Goal: Information Seeking & Learning: Learn about a topic

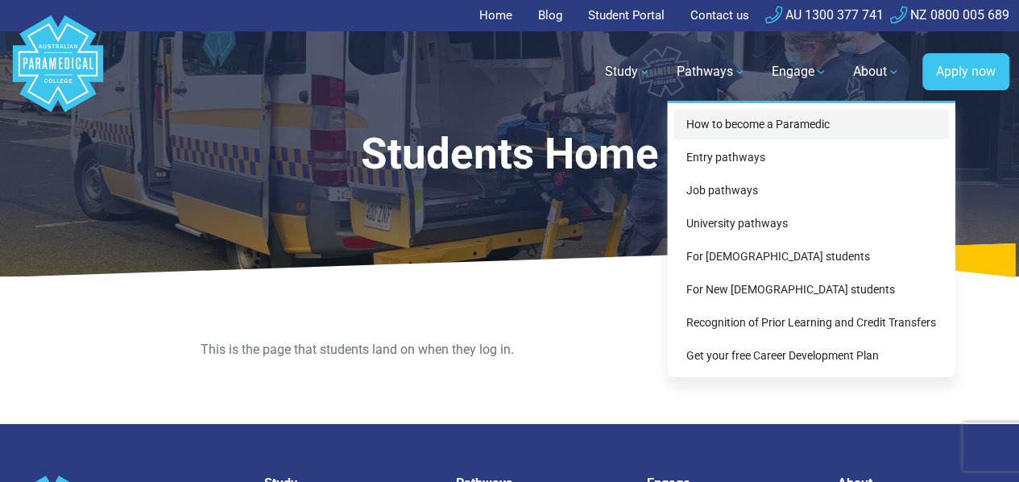
click at [730, 123] on link "How to become a Paramedic" at bounding box center [810, 125] width 275 height 30
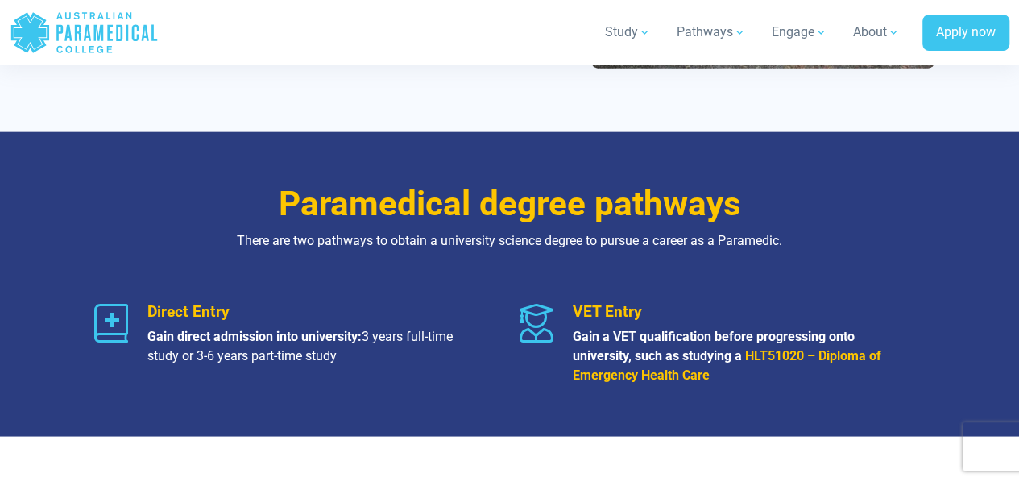
scroll to position [1933, 0]
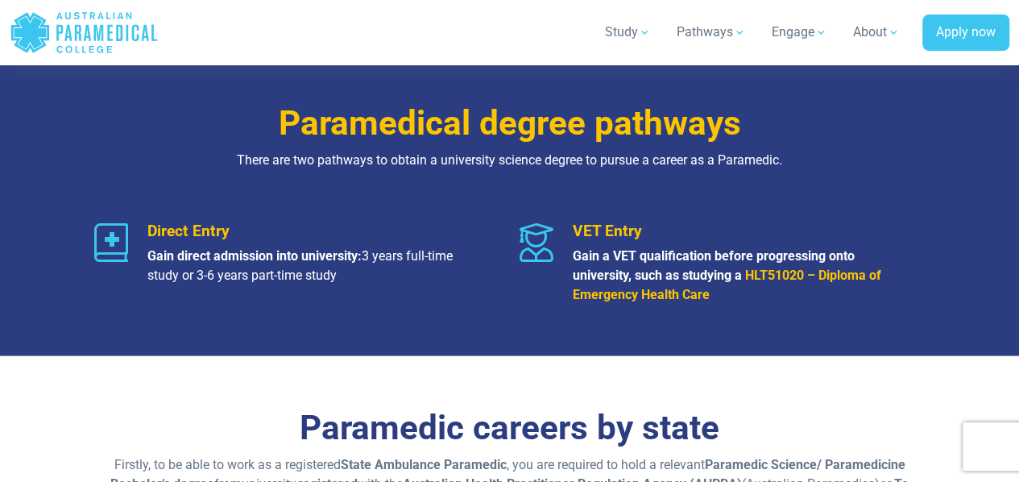
click at [767, 275] on strong "HLT51020 – Diploma of Emergency Health Care" at bounding box center [727, 284] width 308 height 35
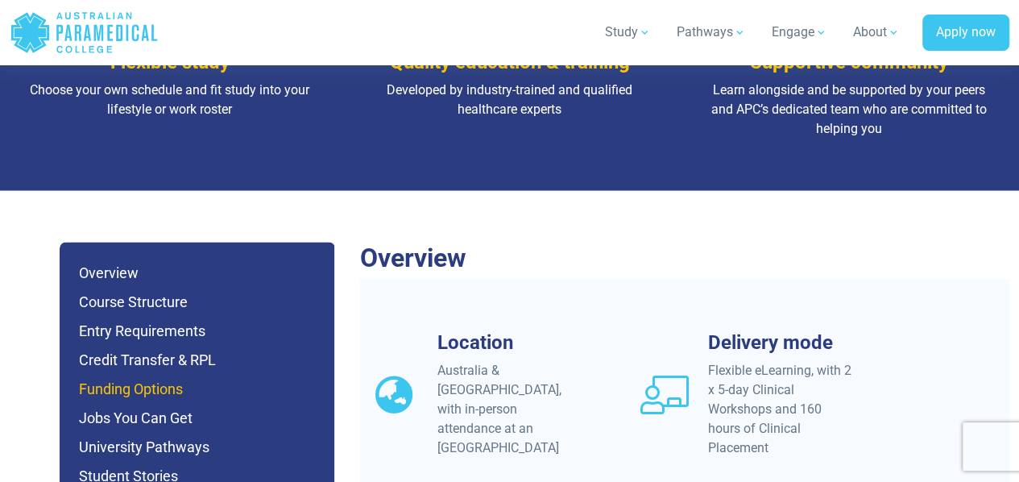
scroll to position [1450, 0]
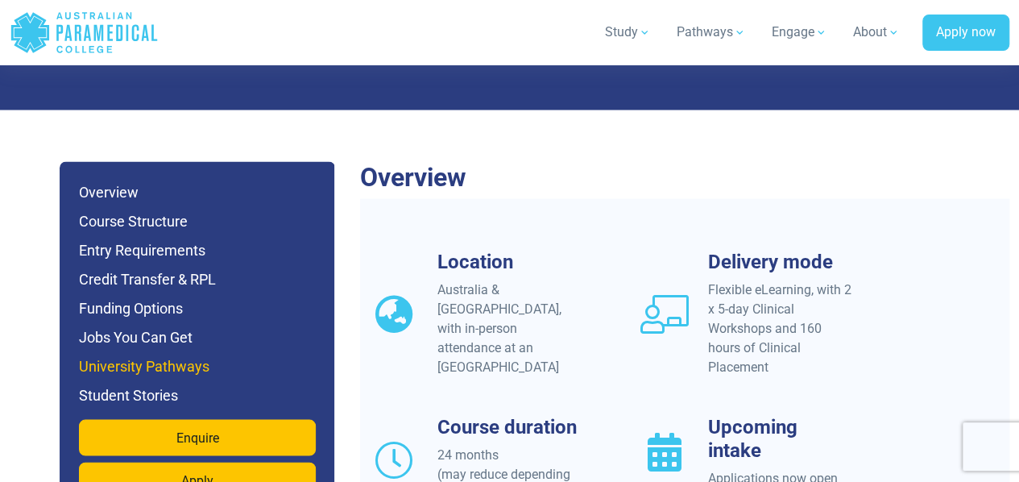
click at [179, 354] on h6 "University Pathways" at bounding box center [197, 365] width 237 height 23
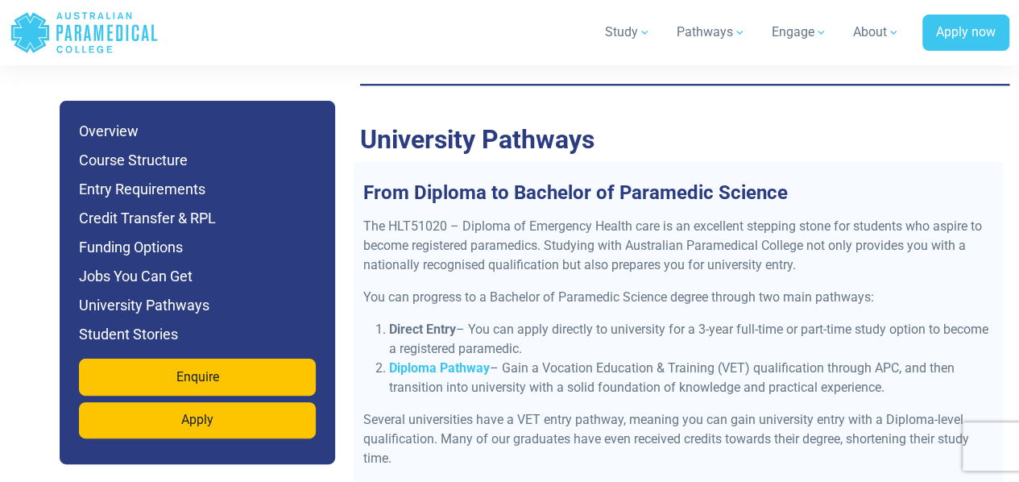
scroll to position [6707, 0]
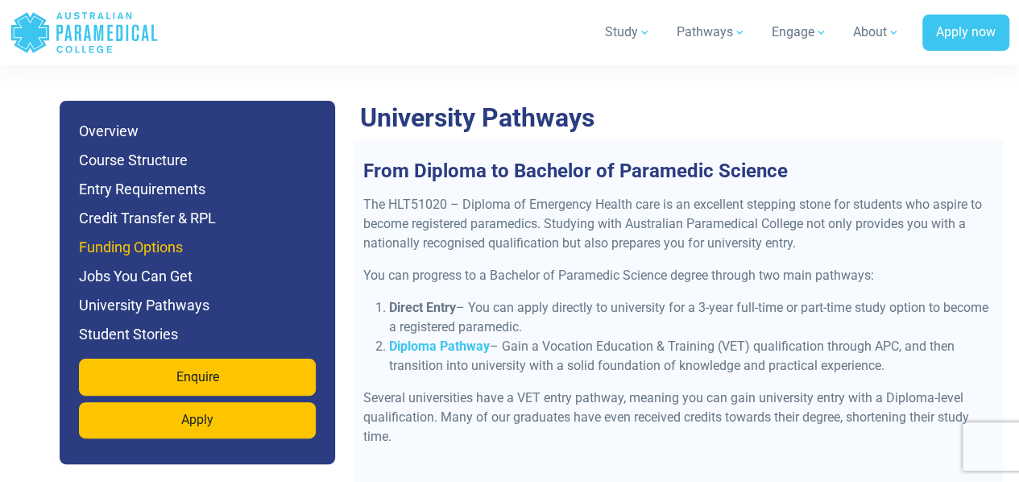
click at [171, 255] on h6 "Funding Options" at bounding box center [197, 247] width 237 height 23
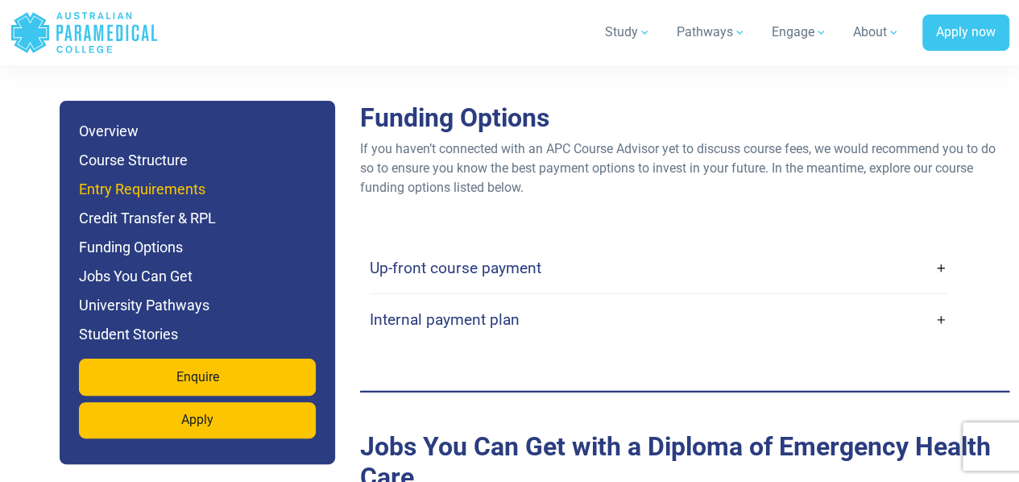
click at [200, 197] on h6 "Entry Requirements" at bounding box center [197, 189] width 237 height 23
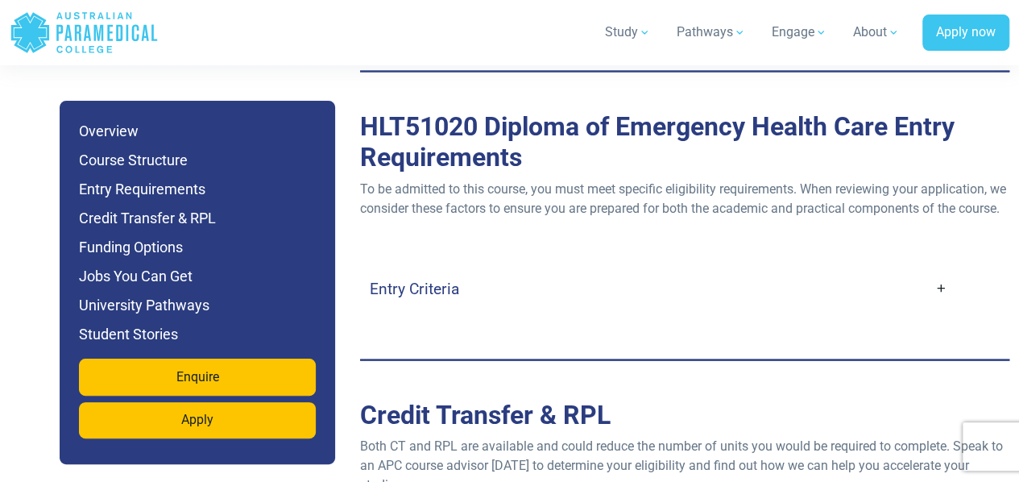
scroll to position [4552, 0]
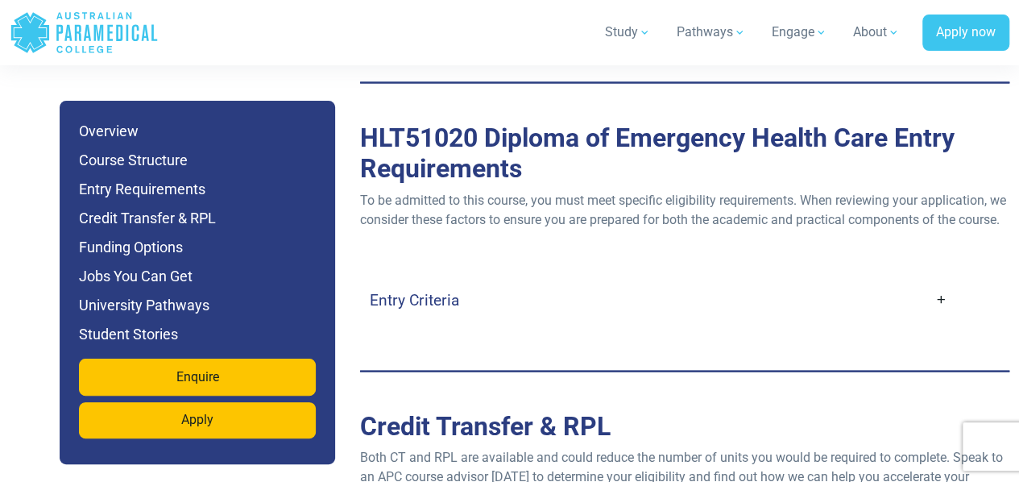
click at [547, 280] on link "Entry Criteria" at bounding box center [659, 299] width 578 height 38
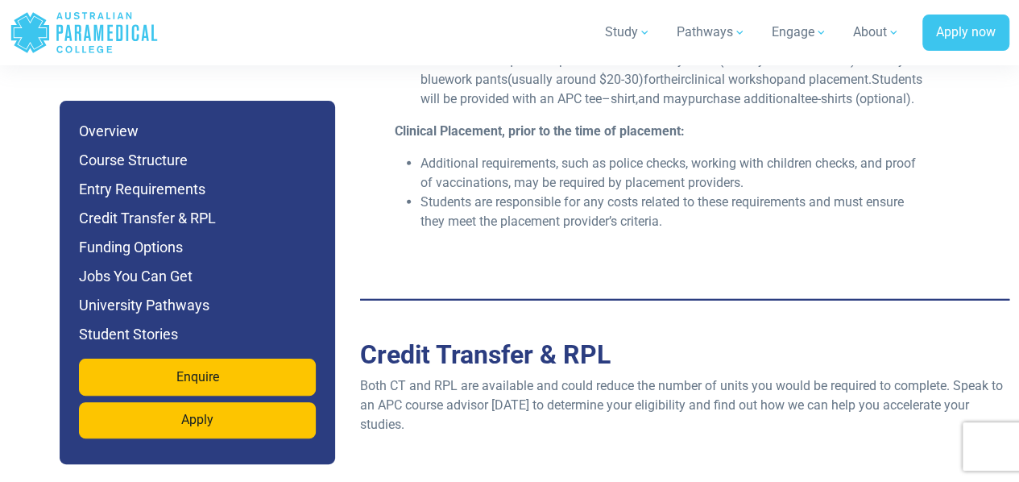
scroll to position [5438, 0]
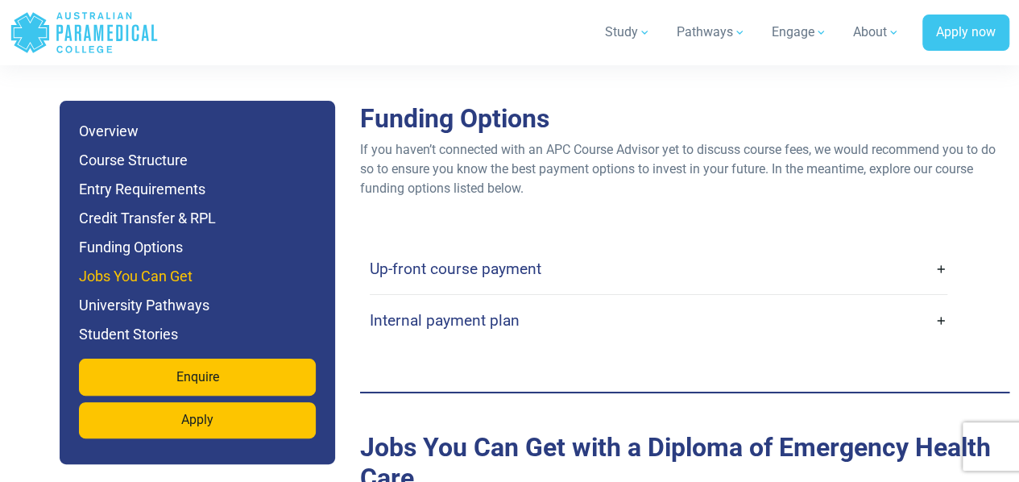
click at [234, 276] on h6 "Jobs You Can Get" at bounding box center [197, 276] width 237 height 23
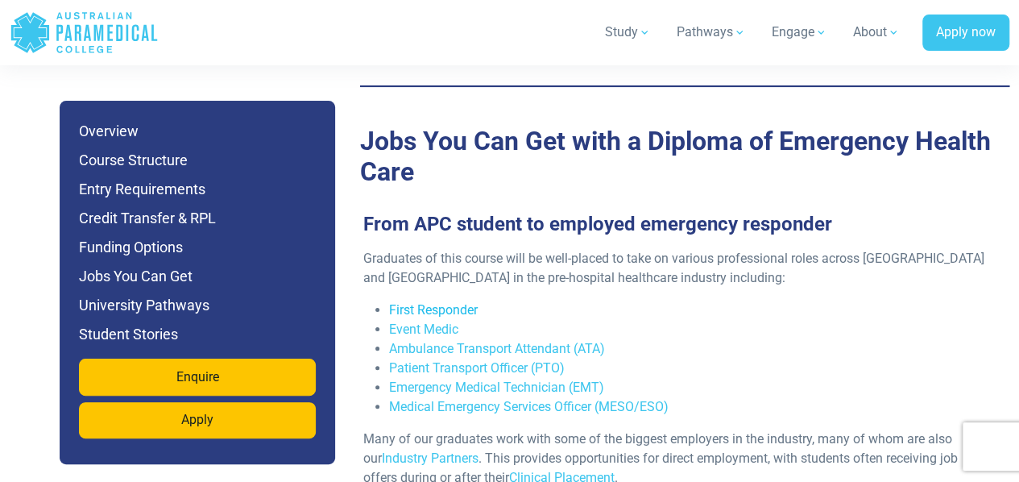
scroll to position [6169, 0]
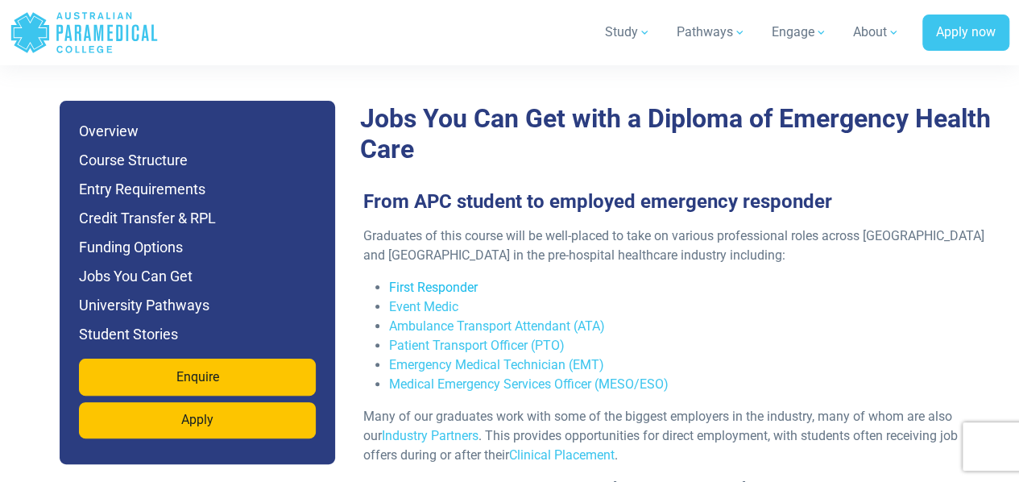
click at [454, 279] on link "First Responder" at bounding box center [433, 286] width 89 height 15
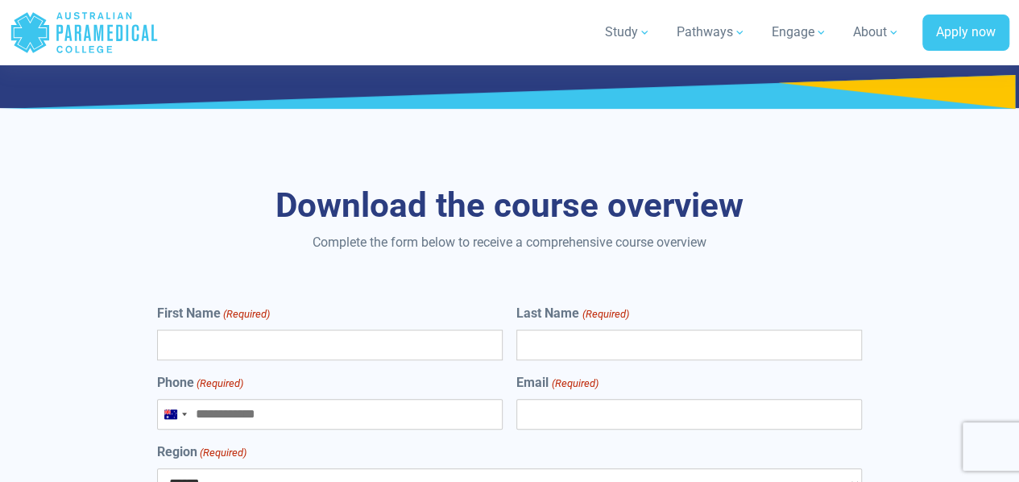
scroll to position [9633, 0]
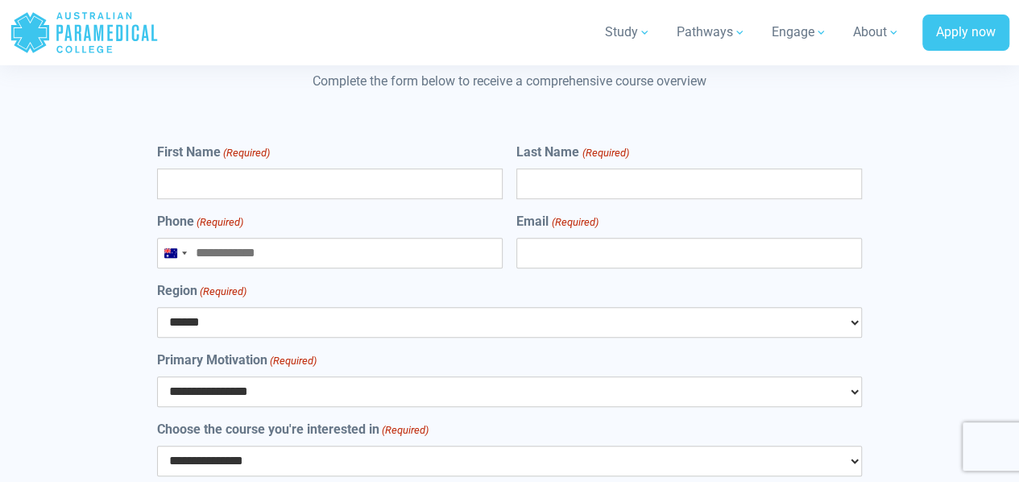
click at [136, 45] on icon ".logo-horizontal-c1{fill:#3CC5EE;} .logo-horizontal-c3{fill:#3CC5EE;} .logo-hor…" at bounding box center [84, 32] width 149 height 52
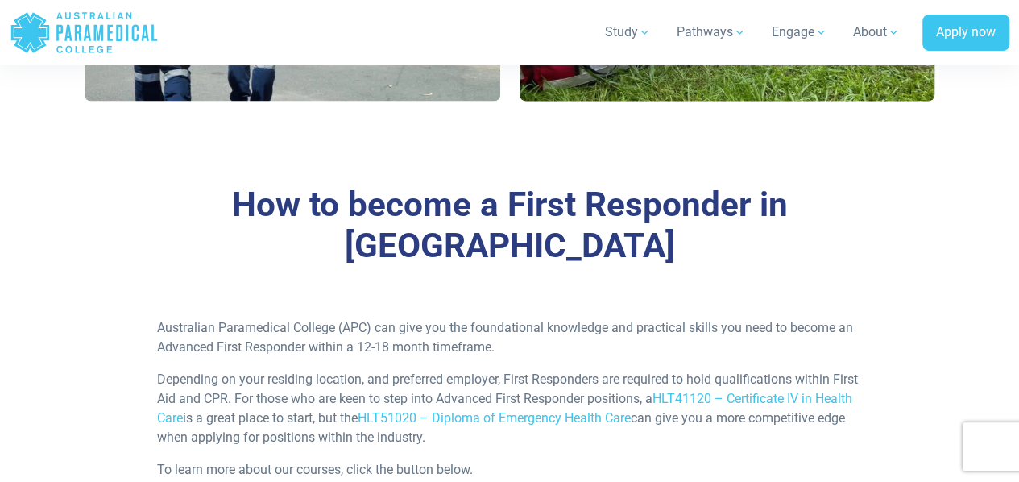
scroll to position [1530, 0]
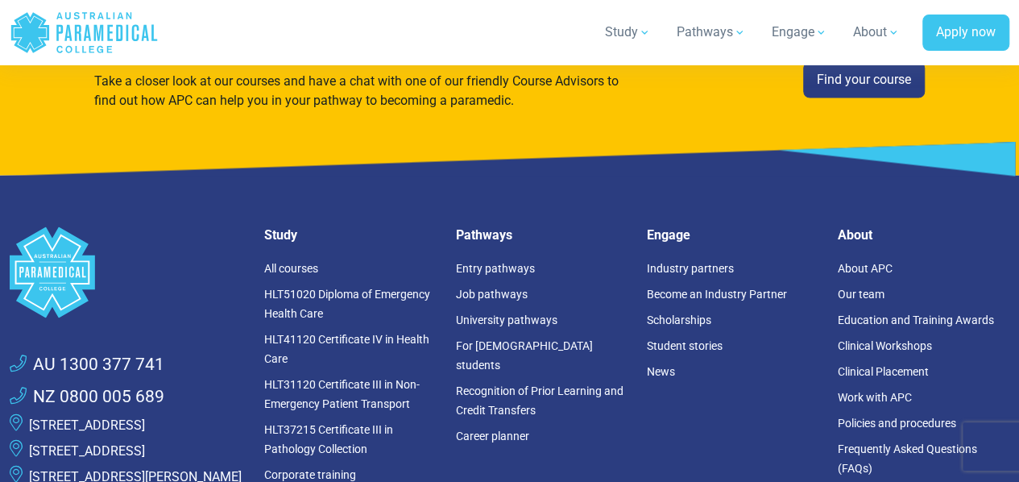
scroll to position [4511, 0]
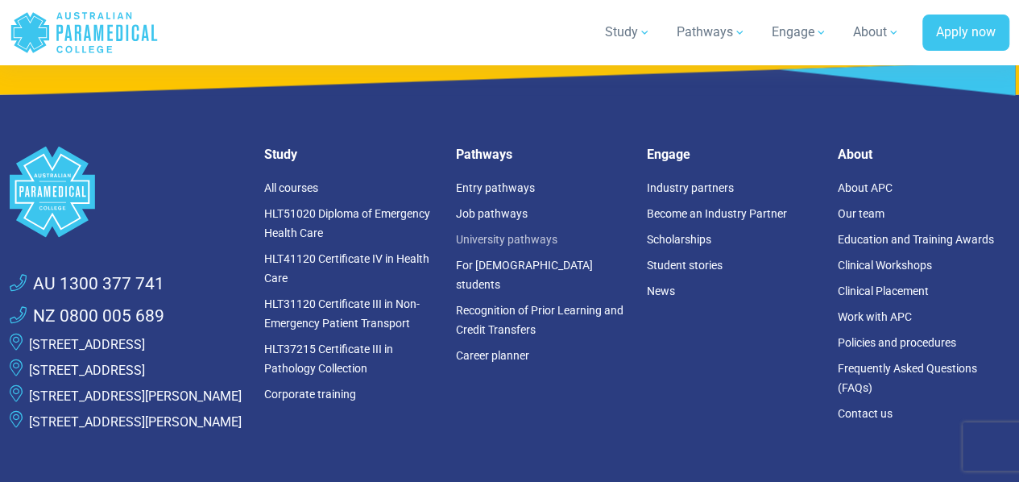
click at [490, 232] on link "University pathways" at bounding box center [505, 238] width 101 height 13
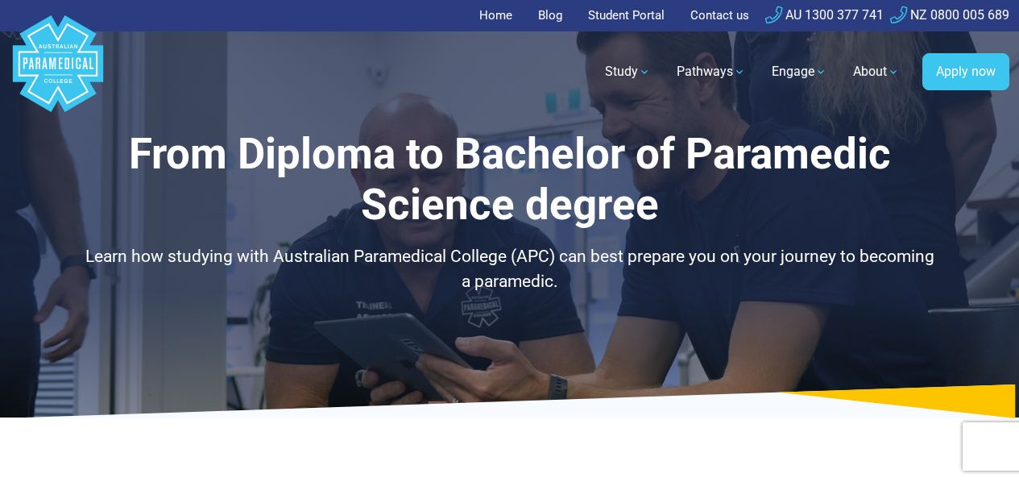
select select "**********"
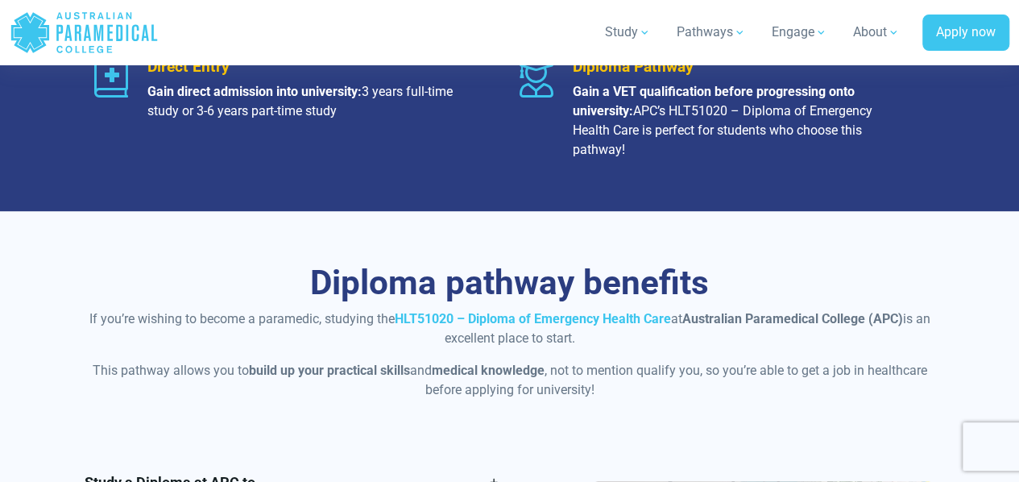
scroll to position [1289, 0]
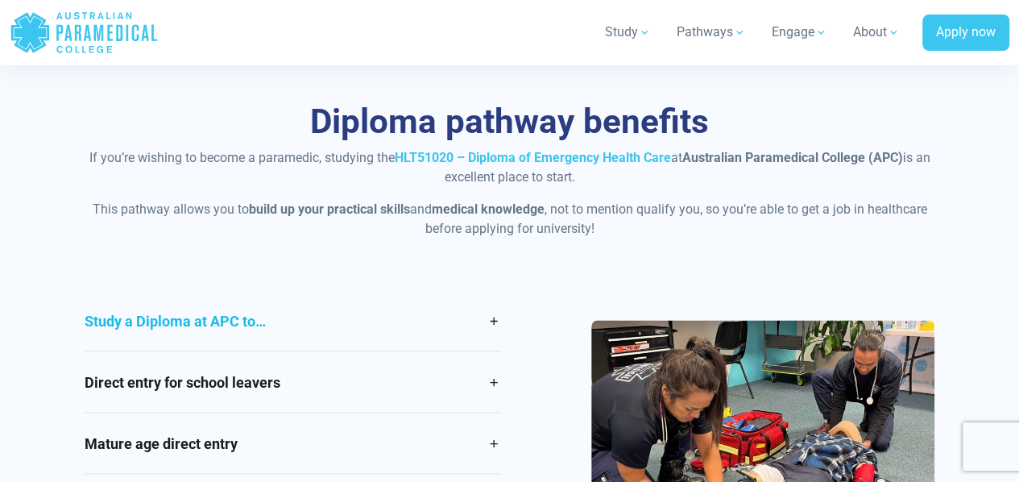
click at [360, 313] on link "Study a Diploma at APC to…" at bounding box center [292, 320] width 415 height 60
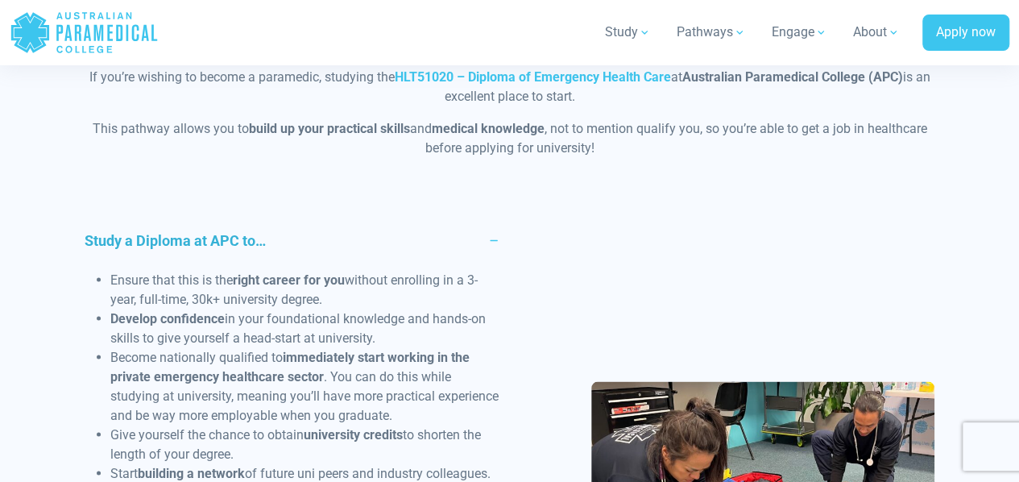
scroll to position [1450, 0]
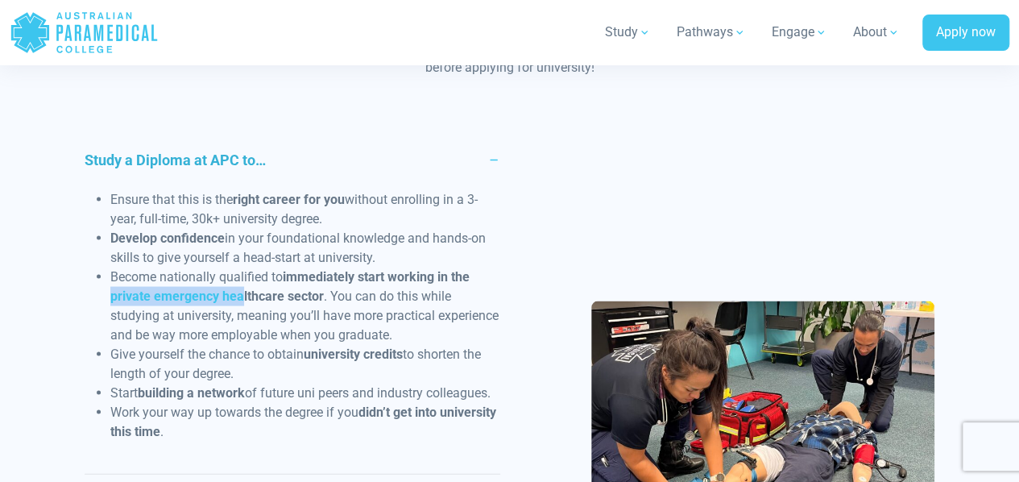
drag, startPoint x: 122, startPoint y: 292, endPoint x: 243, endPoint y: 297, distance: 121.0
click at [243, 297] on ul "Ensure that this is the right career for you without enrolling in a 3-year, ful…" at bounding box center [292, 314] width 415 height 251
click at [244, 299] on b "immediately start working in the private emergency healthcare sector" at bounding box center [289, 285] width 359 height 35
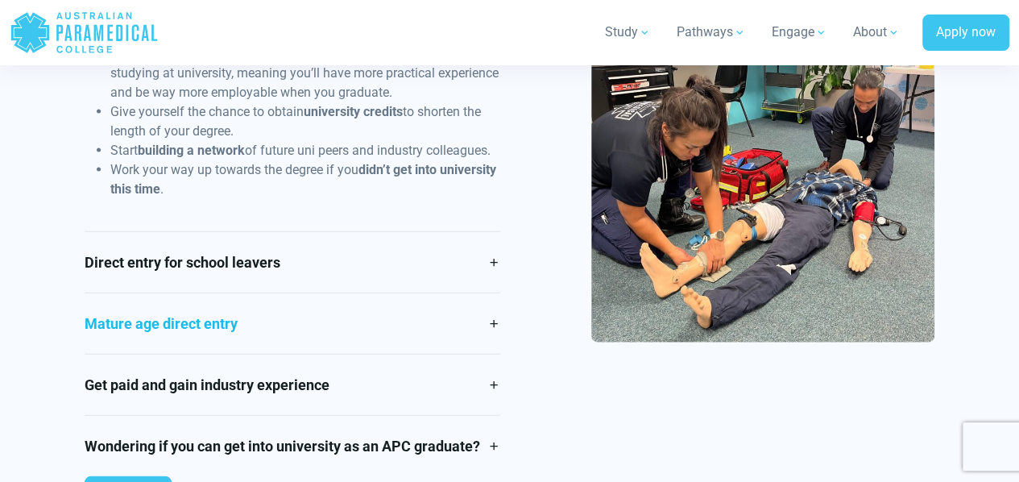
scroll to position [1772, 0]
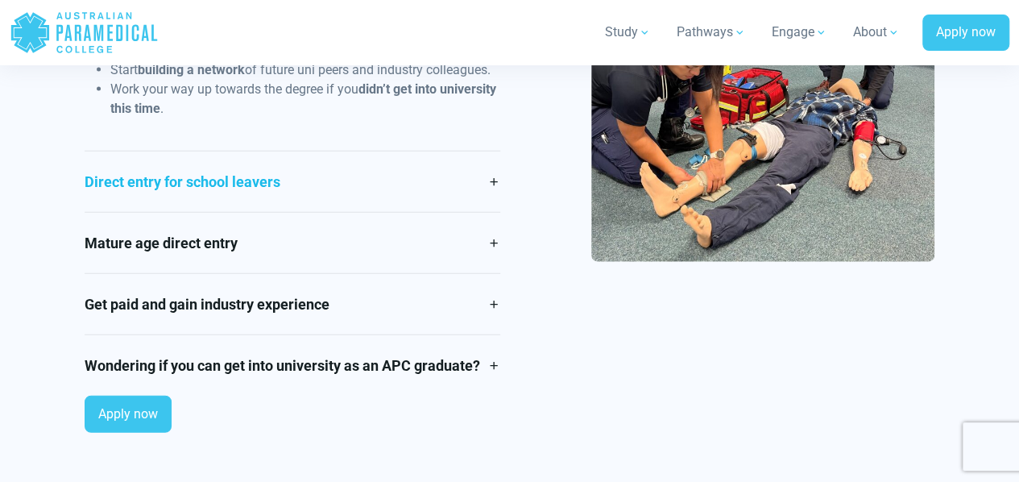
click at [300, 179] on link "Direct entry for school leavers" at bounding box center [292, 181] width 415 height 60
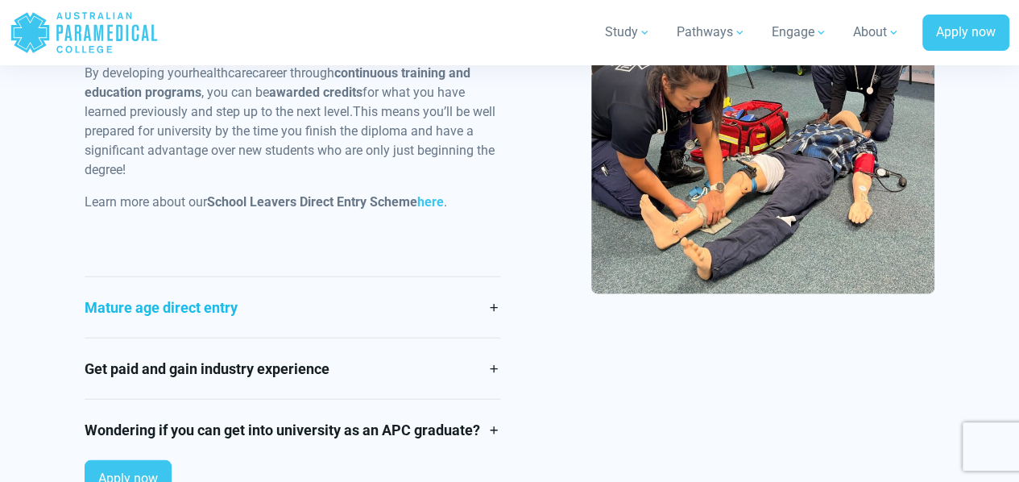
click at [229, 329] on link "Mature age direct entry" at bounding box center [292, 307] width 415 height 60
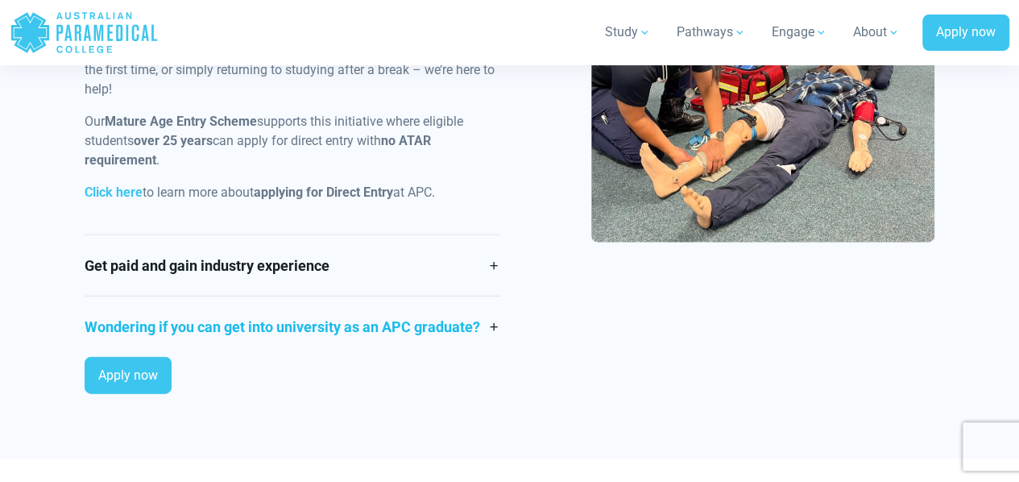
scroll to position [1611, 0]
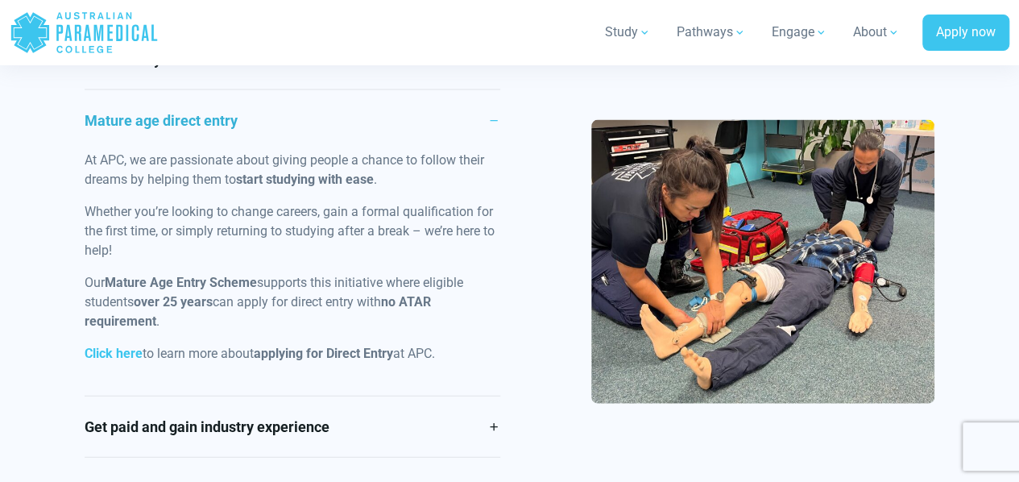
click at [213, 115] on link "Mature age direct entry" at bounding box center [292, 120] width 415 height 60
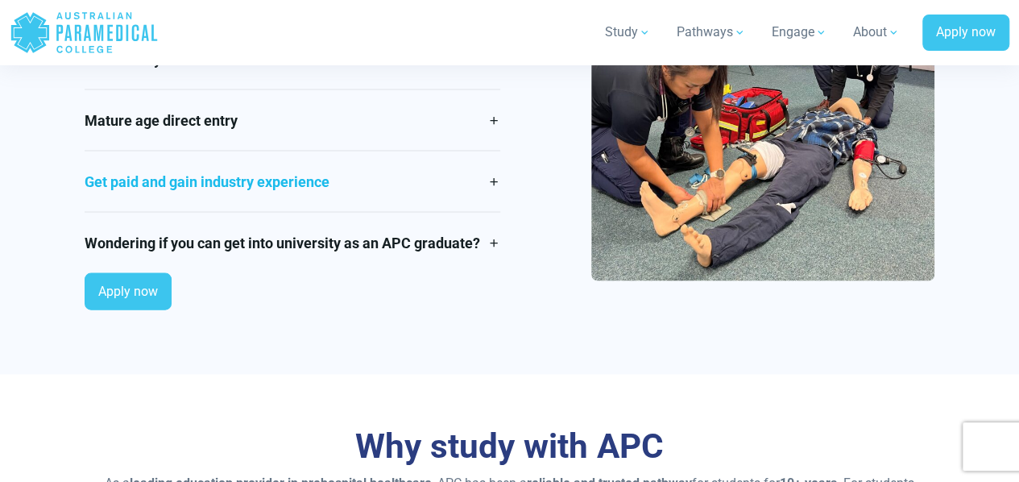
click at [203, 189] on link "Get paid and gain industry experience" at bounding box center [292, 181] width 415 height 60
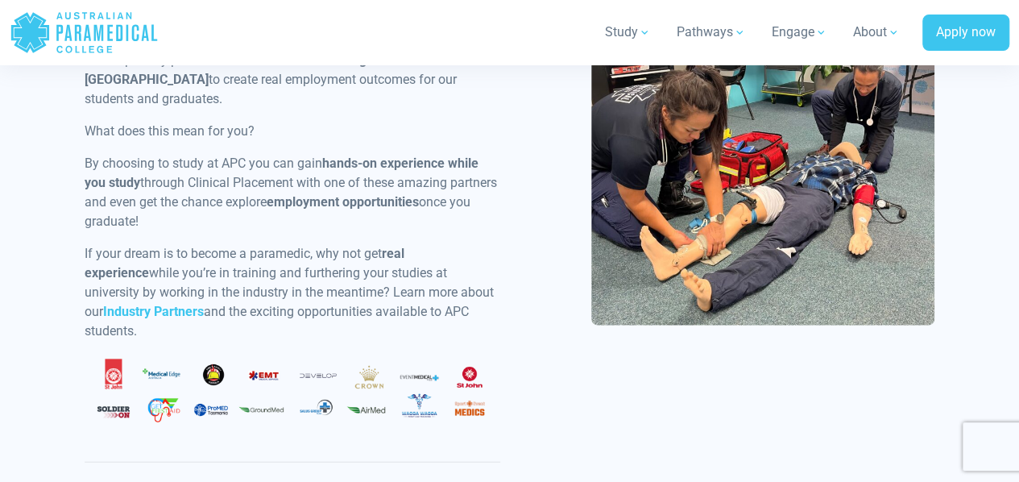
scroll to position [1933, 0]
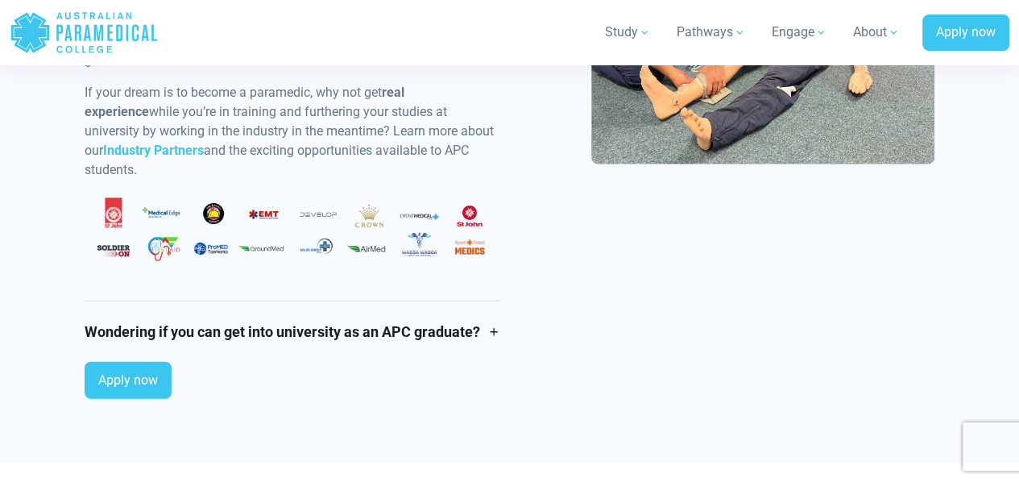
click at [271, 325] on link "Wondering if you can get into university as an APC graduate?" at bounding box center [292, 331] width 415 height 60
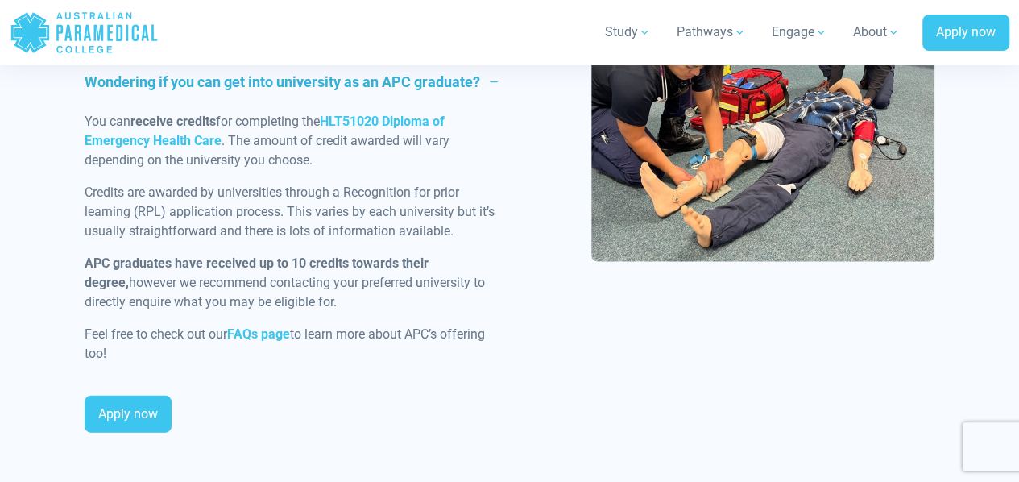
scroll to position [1691, 0]
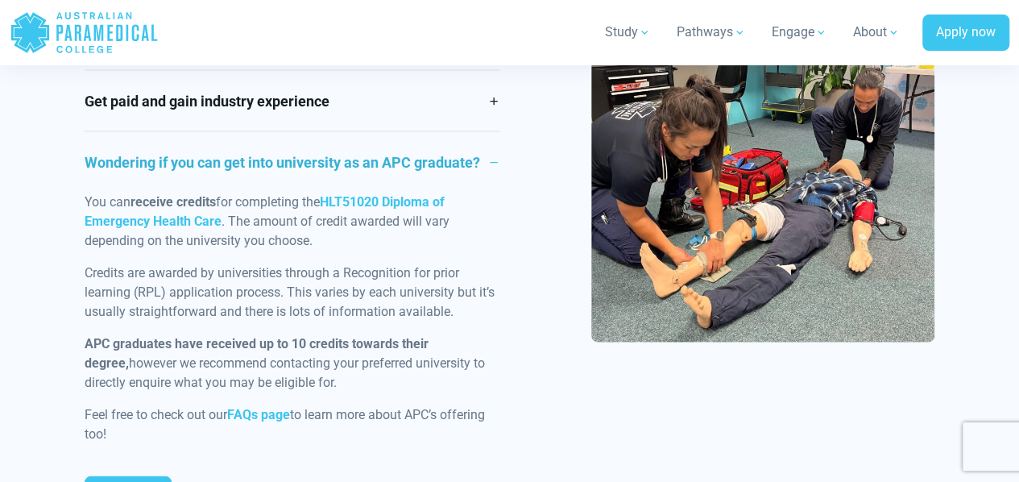
click at [289, 231] on p "You can receive credits for completing the HLT51020 Diploma of Emergency Health…" at bounding box center [292, 222] width 415 height 58
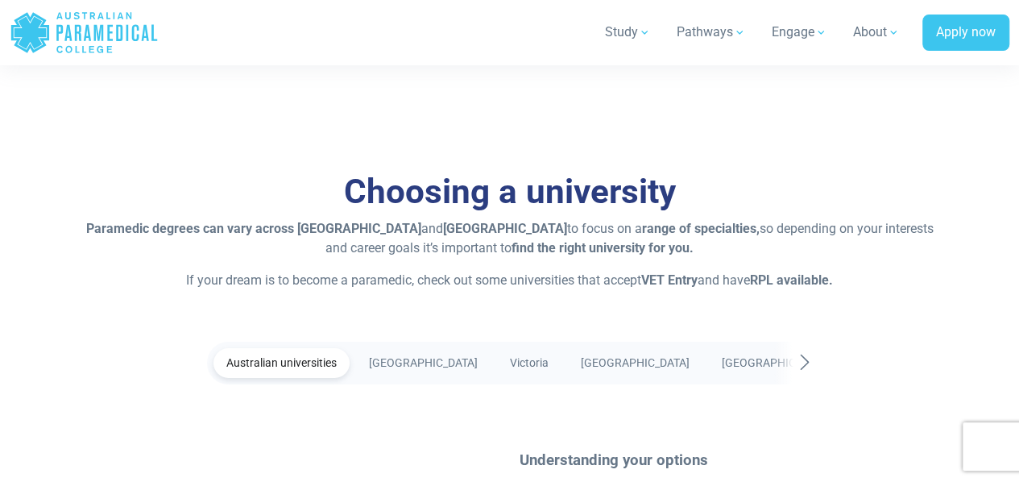
scroll to position [2980, 0]
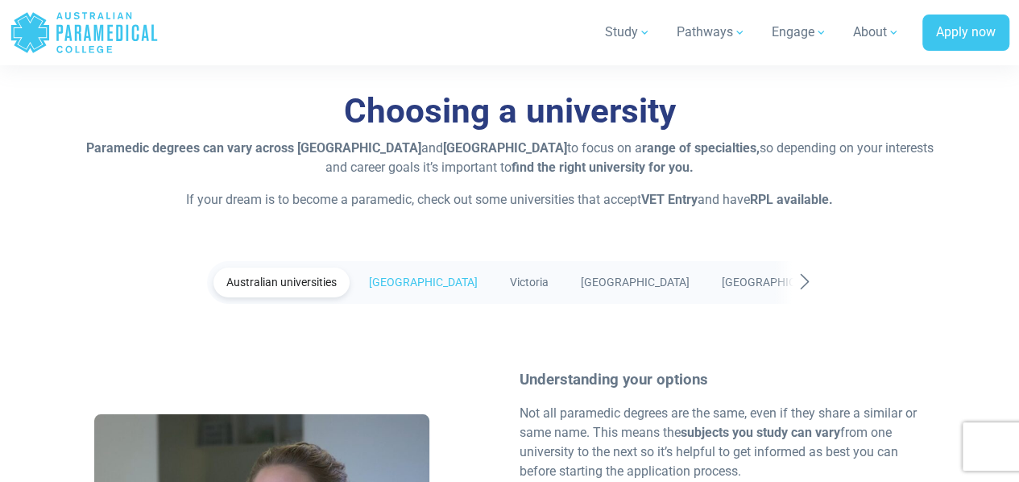
click at [398, 278] on link "[GEOGRAPHIC_DATA]" at bounding box center [423, 282] width 135 height 30
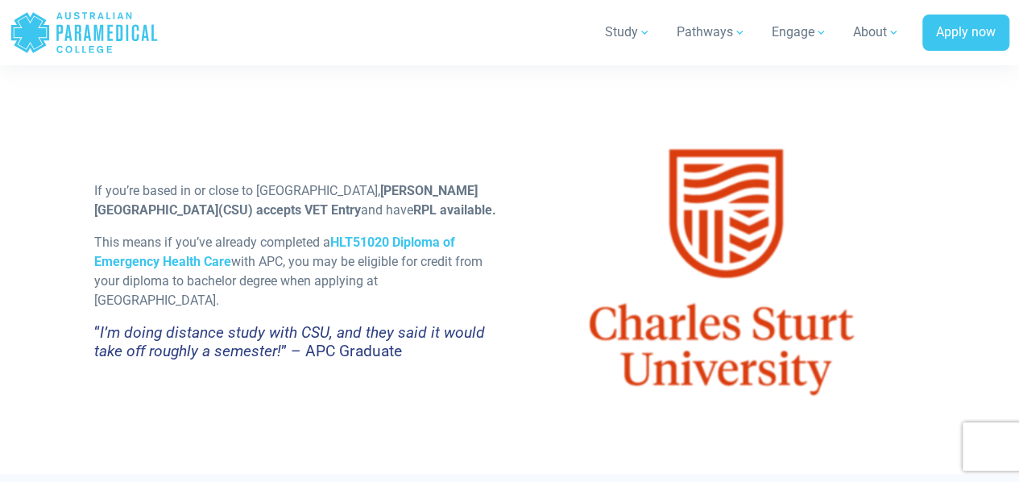
scroll to position [3141, 0]
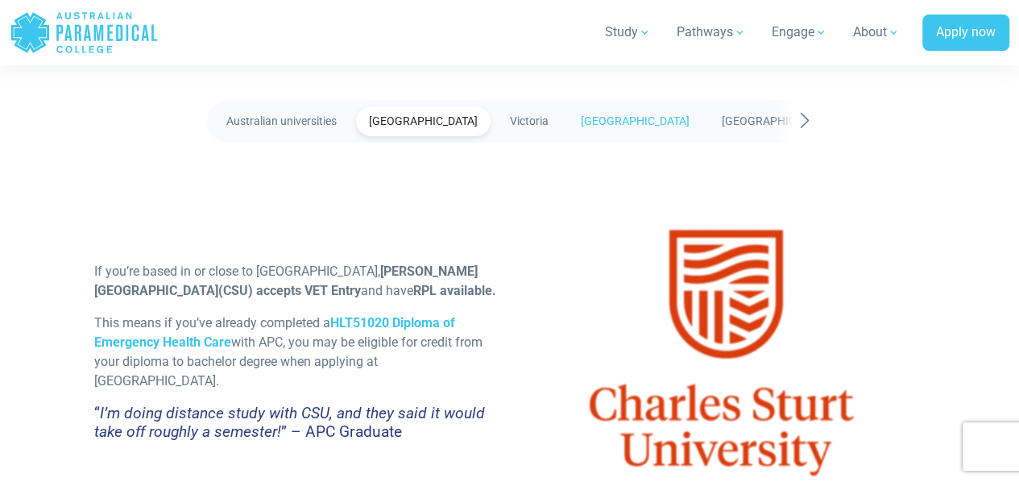
click at [592, 113] on link "[GEOGRAPHIC_DATA]" at bounding box center [635, 121] width 135 height 30
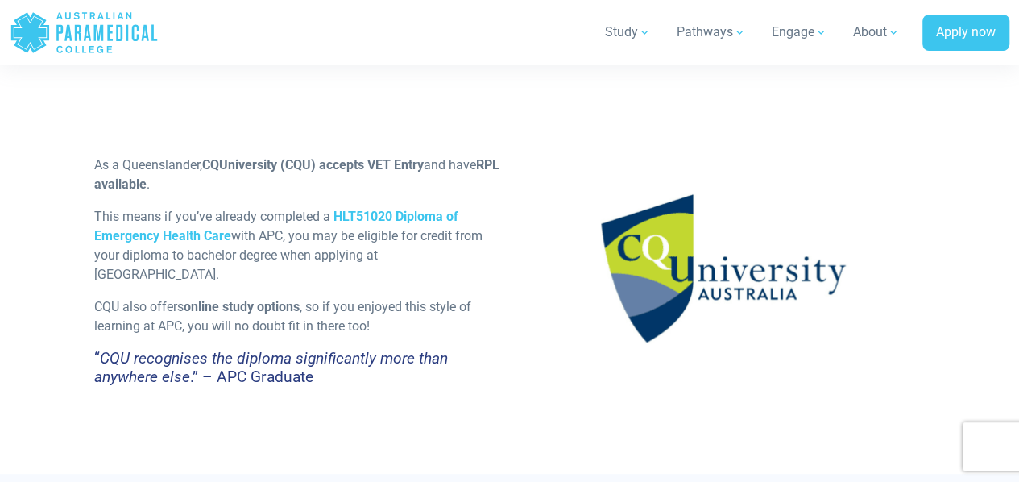
scroll to position [3061, 0]
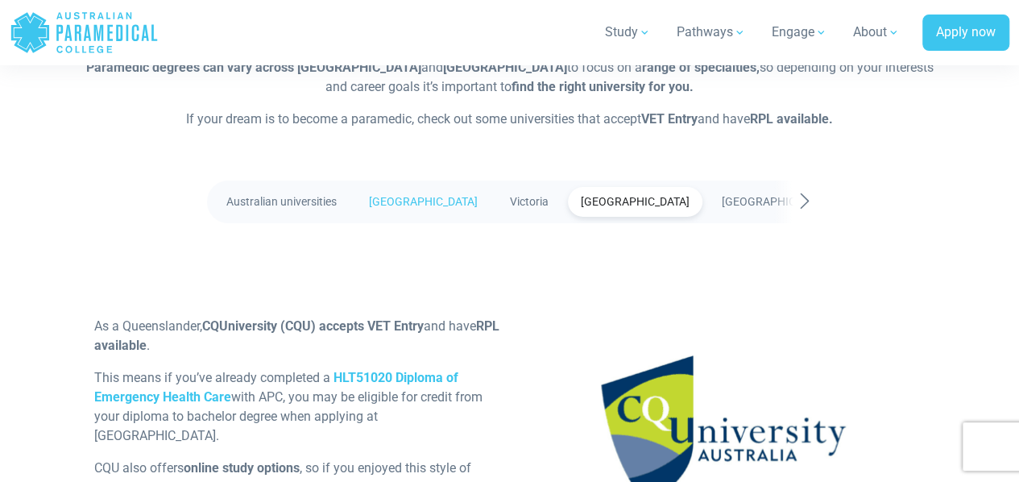
click at [446, 204] on link "[GEOGRAPHIC_DATA]" at bounding box center [423, 202] width 135 height 30
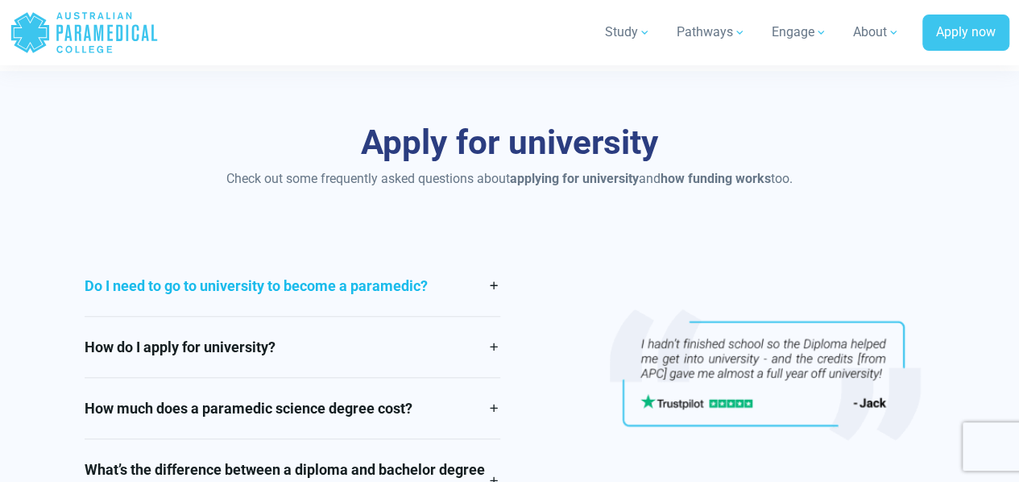
scroll to position [3705, 0]
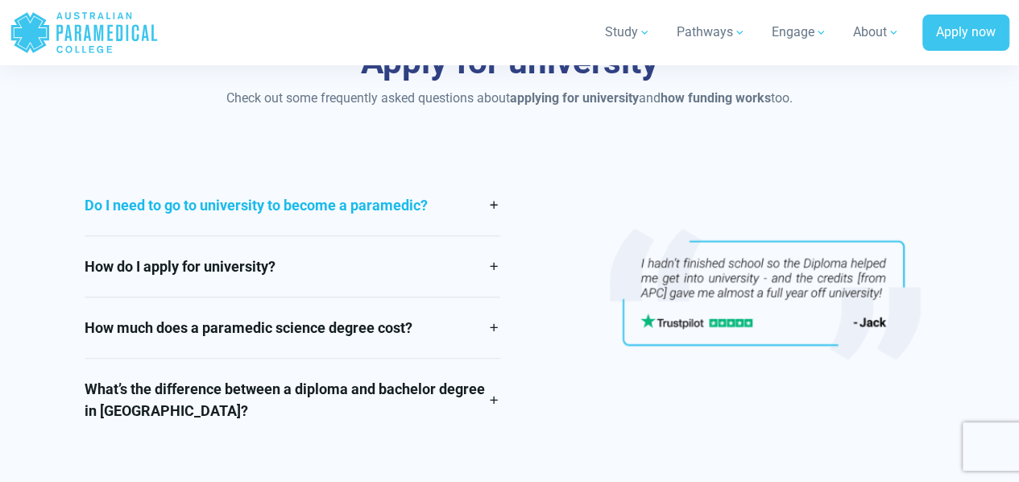
click at [372, 205] on link "Do I need to go to university to become a paramedic?" at bounding box center [292, 205] width 415 height 60
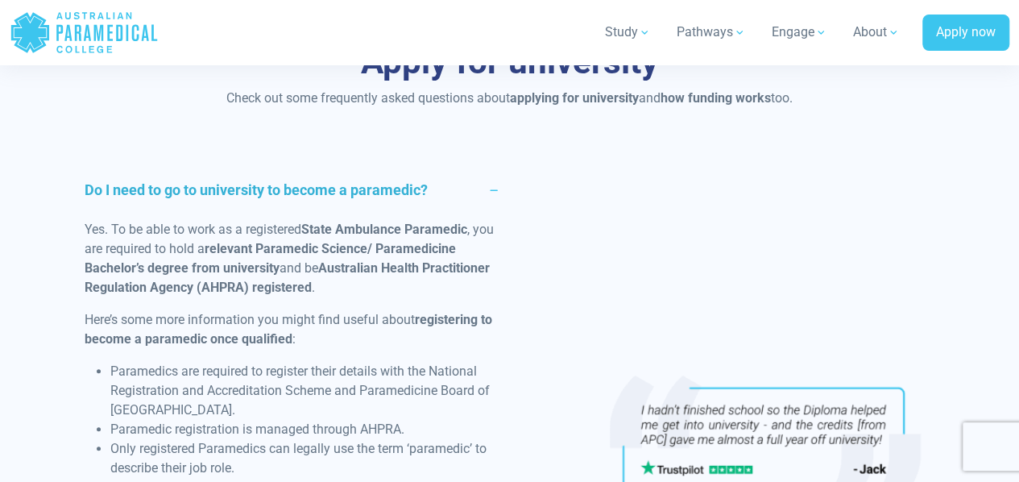
click at [421, 249] on strong "relevant Paramedic Science/ Paramedicine Bachelor’s degree" at bounding box center [270, 258] width 371 height 35
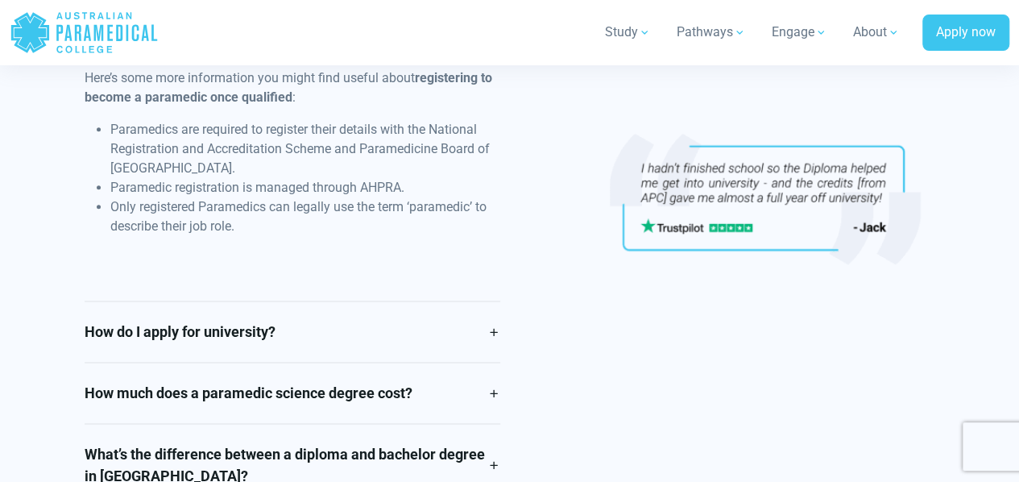
scroll to position [4027, 0]
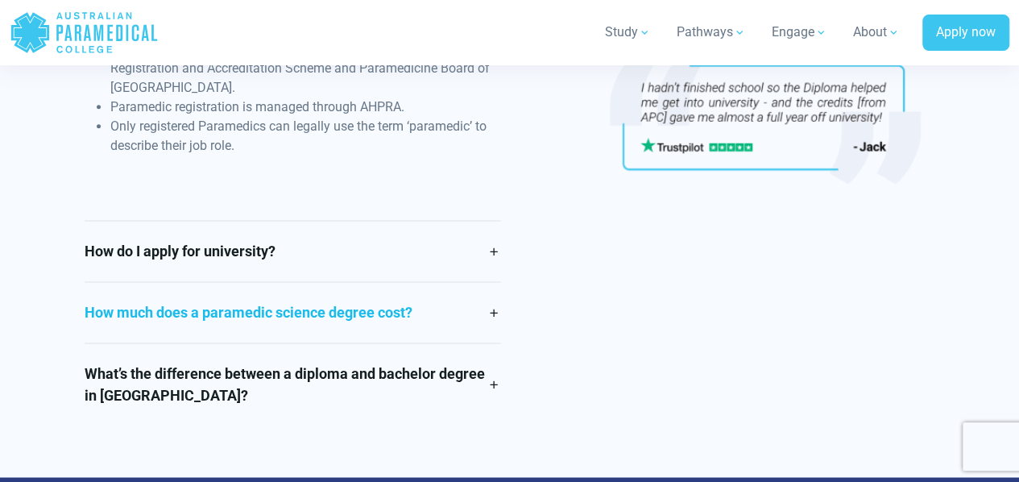
click at [361, 321] on link "How much does a paramedic science degree cost?" at bounding box center [292, 312] width 415 height 60
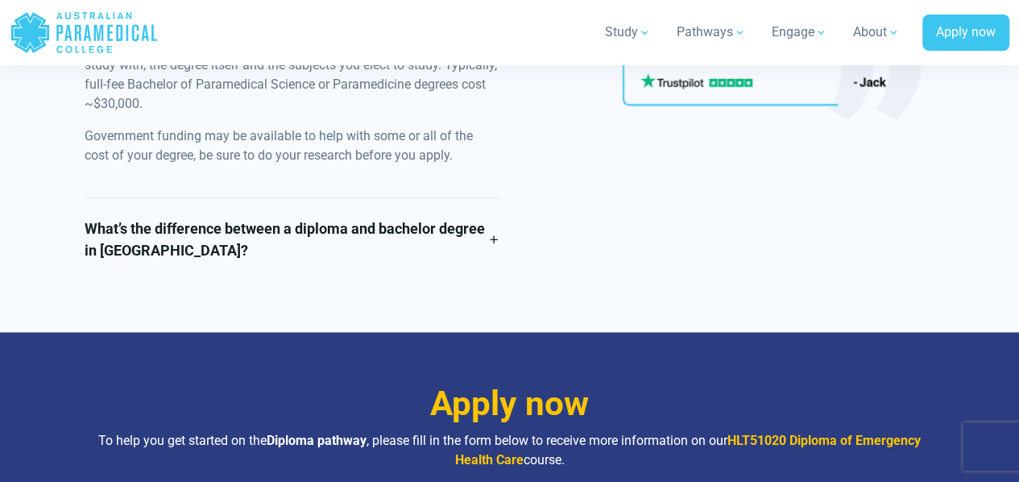
scroll to position [3850, 0]
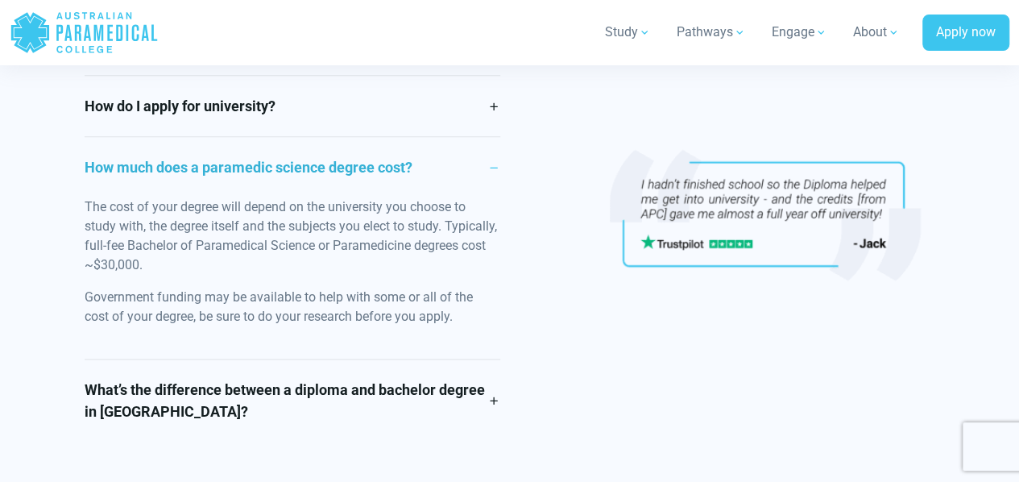
click at [350, 300] on p "Government funding may be available to help with some or all of the cost of you…" at bounding box center [292, 307] width 415 height 39
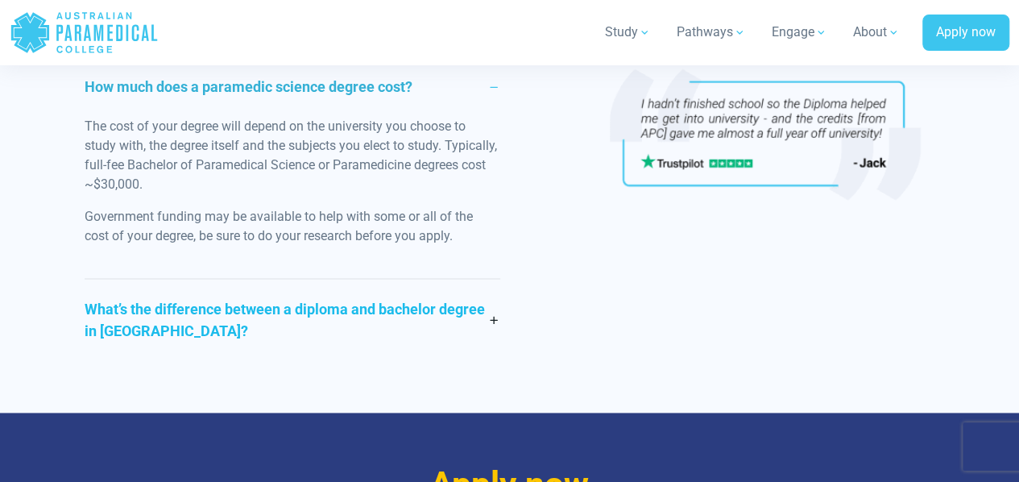
click at [321, 320] on link "What’s the difference between a diploma and bachelor degree in Australia?" at bounding box center [292, 320] width 415 height 82
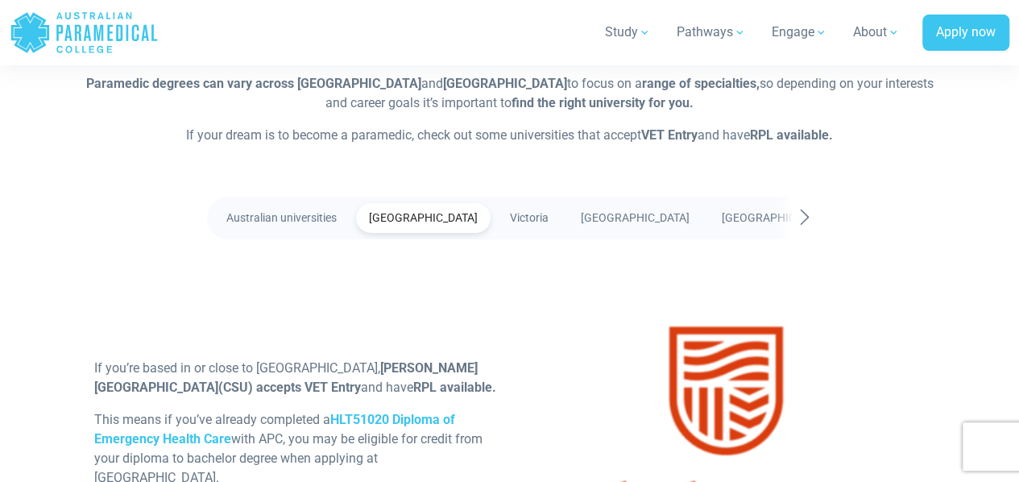
scroll to position [2884, 0]
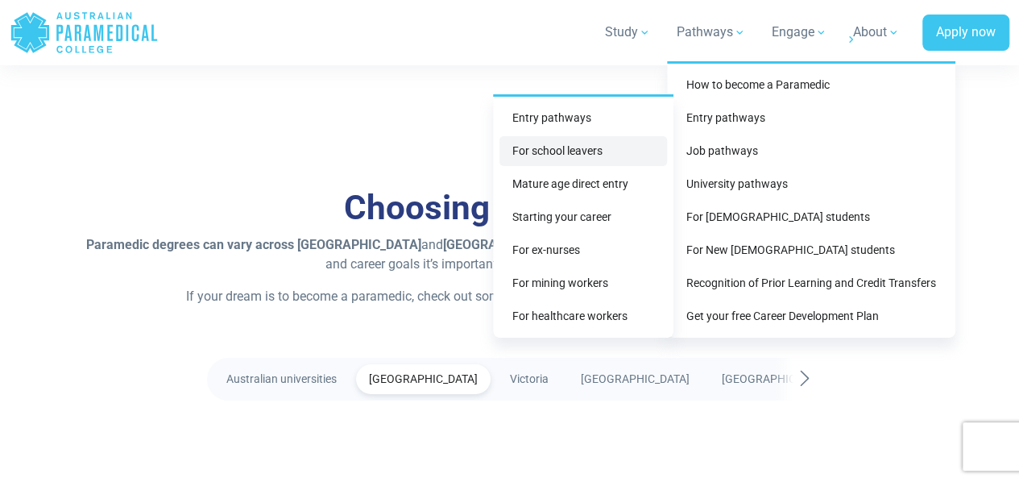
click at [588, 151] on link "For school leavers" at bounding box center [583, 151] width 168 height 30
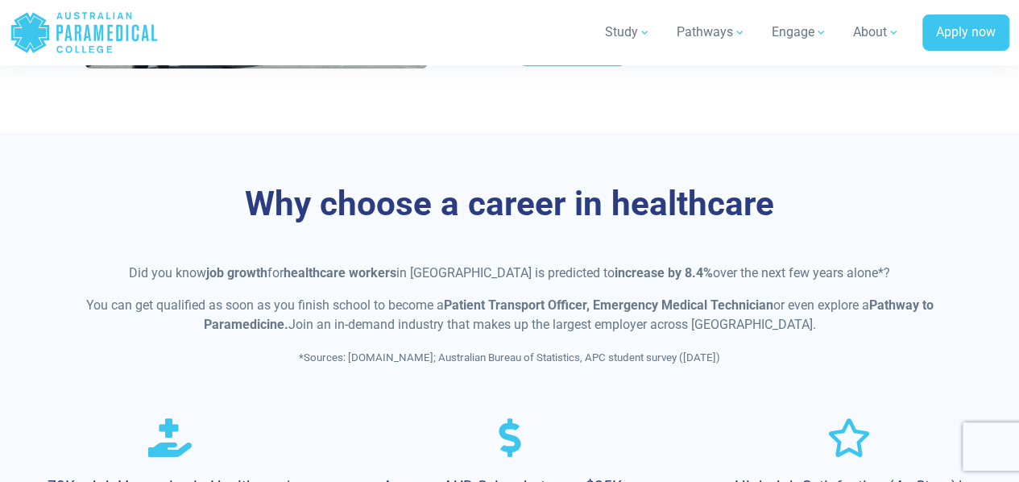
scroll to position [725, 0]
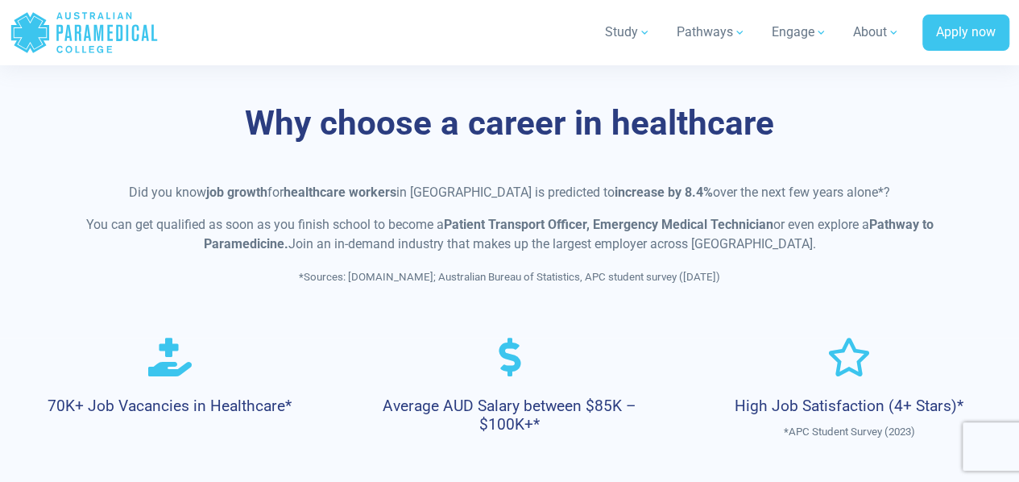
drag, startPoint x: 599, startPoint y: 72, endPoint x: 369, endPoint y: 230, distance: 278.8
click at [375, 241] on p "You can get qualified as soon as you finish school to become a Patient Transpor…" at bounding box center [510, 234] width 850 height 39
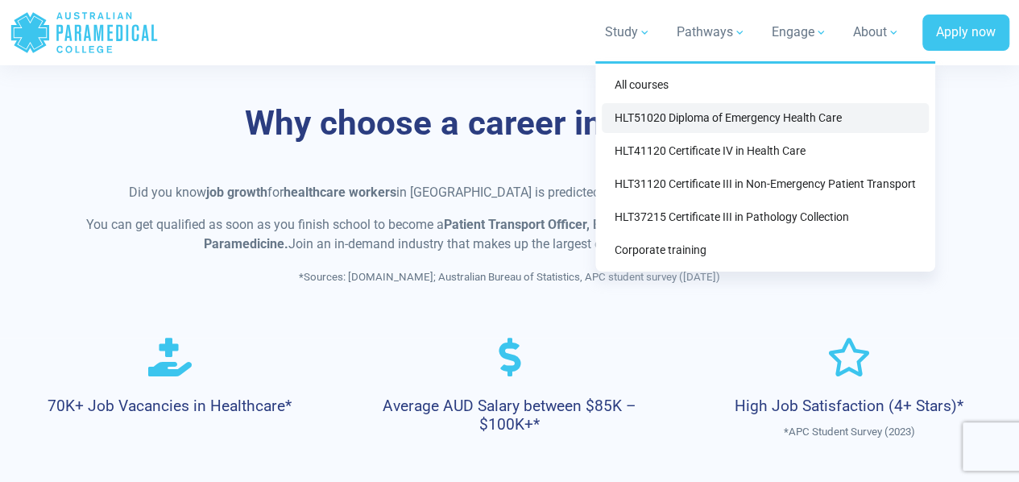
click at [636, 110] on link "HLT51020 Diploma of Emergency Health Care" at bounding box center [765, 118] width 327 height 30
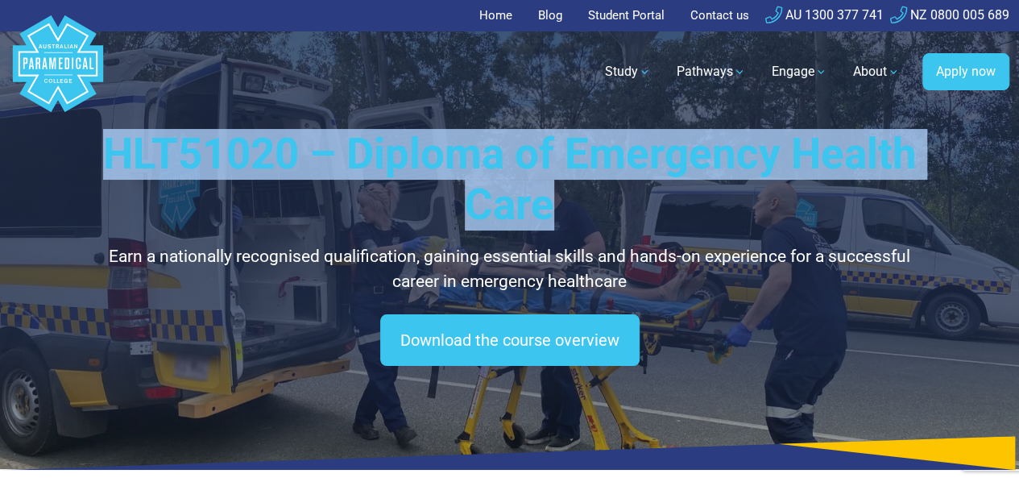
drag, startPoint x: 101, startPoint y: 147, endPoint x: 584, endPoint y: 201, distance: 486.4
click at [584, 201] on h1 "HLT51020 – Diploma of Emergency Health Care" at bounding box center [510, 180] width 850 height 102
copy h1 "HLT51020 – Diploma of Emergency Health Care"
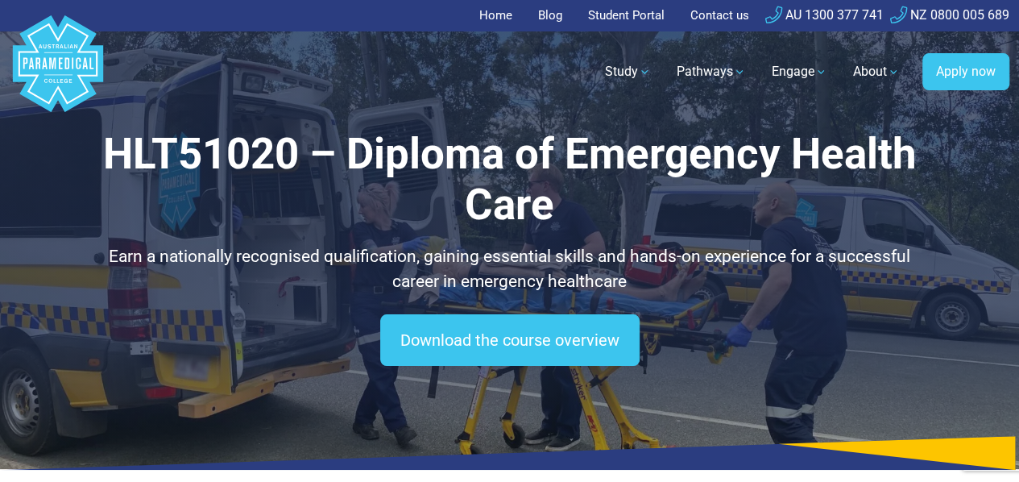
click at [488, 101] on nav ".logo-block-c1{fill:#3CC5EE;} .logo-block-c2{fill:#FFF;} .logo-horizontal-c1{fi…" at bounding box center [510, 71] width 1000 height 81
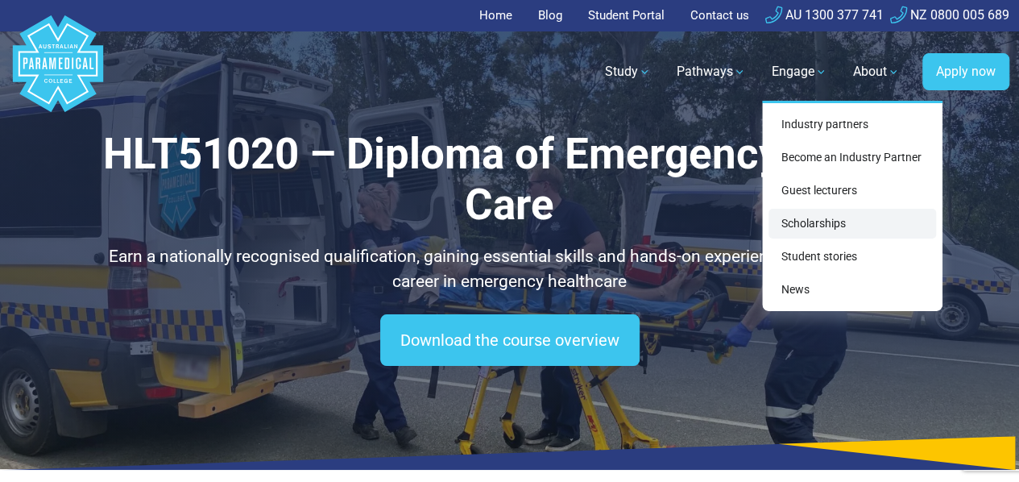
click at [806, 233] on link "Scholarships" at bounding box center [852, 224] width 168 height 30
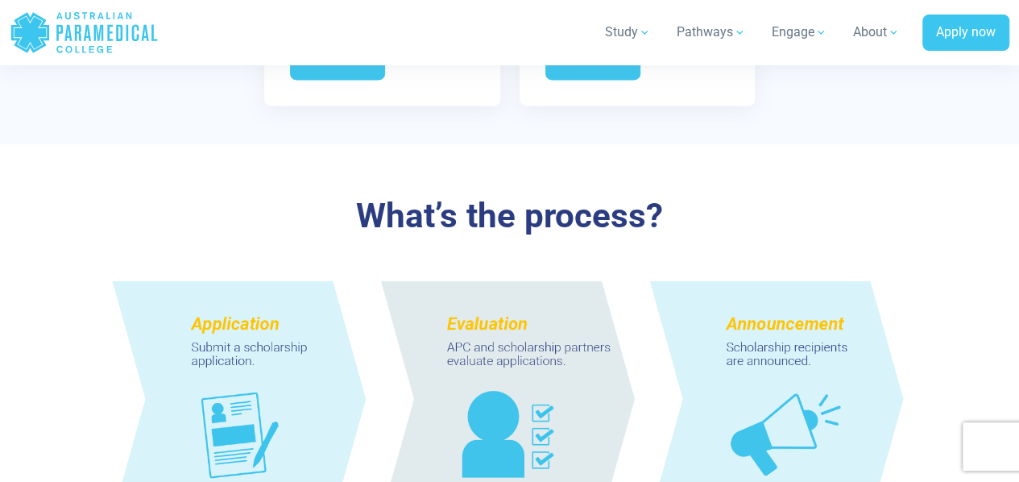
scroll to position [1450, 0]
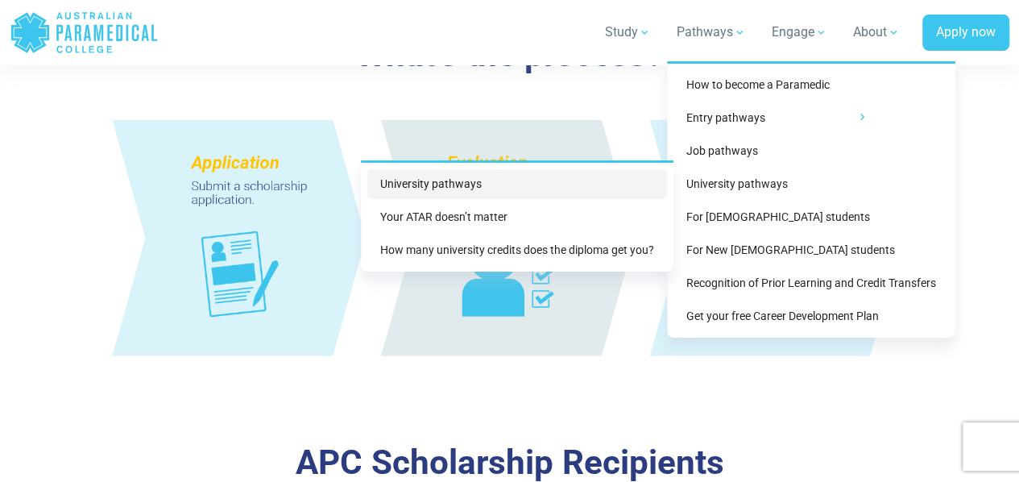
click at [620, 188] on link "University pathways" at bounding box center [517, 184] width 300 height 30
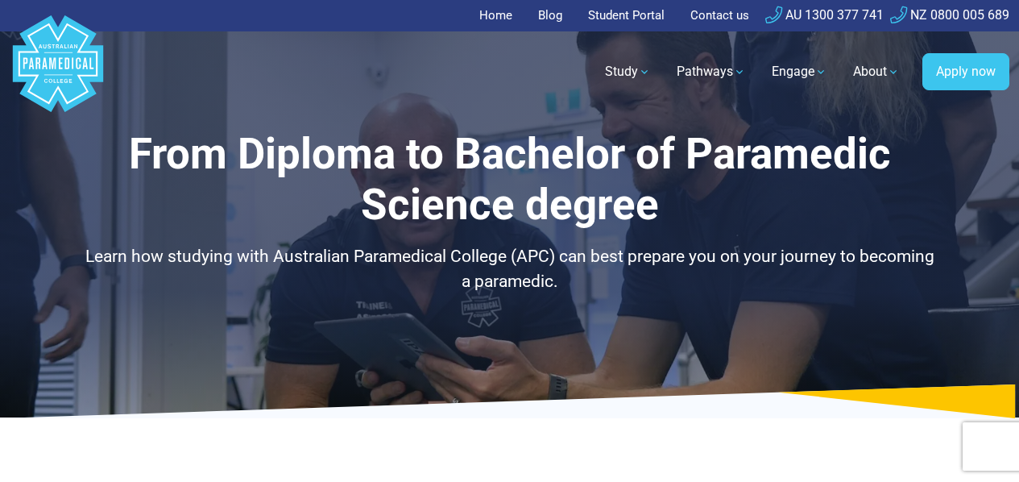
select select "**********"
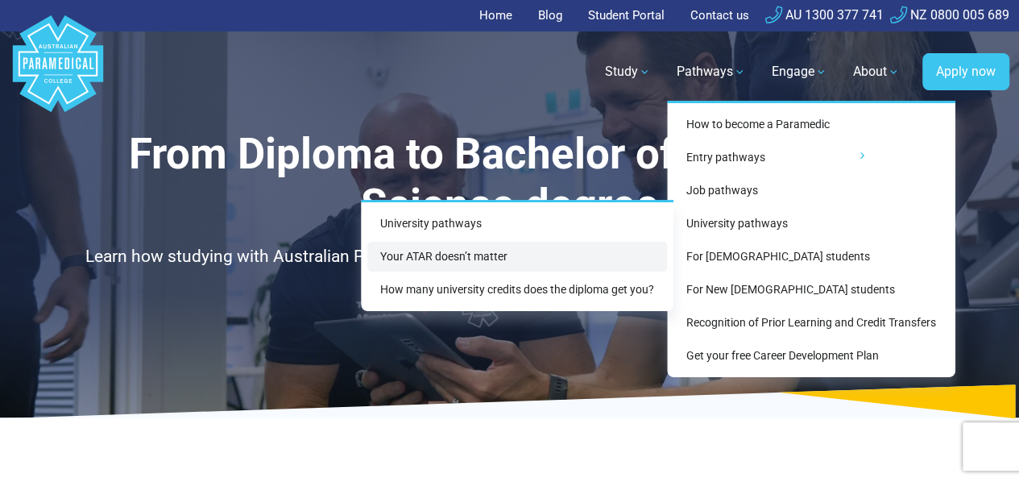
click at [627, 262] on link "Your ATAR doesn’t matter" at bounding box center [517, 257] width 300 height 30
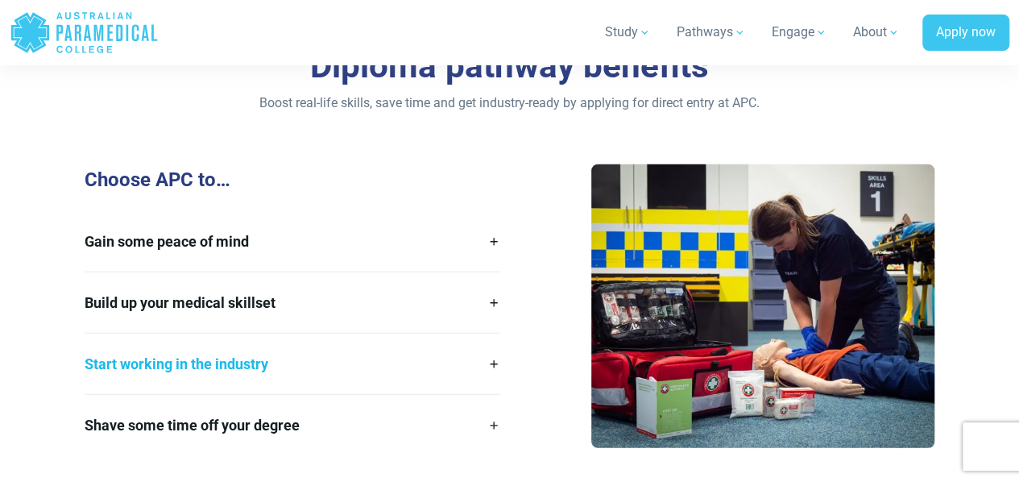
scroll to position [2094, 0]
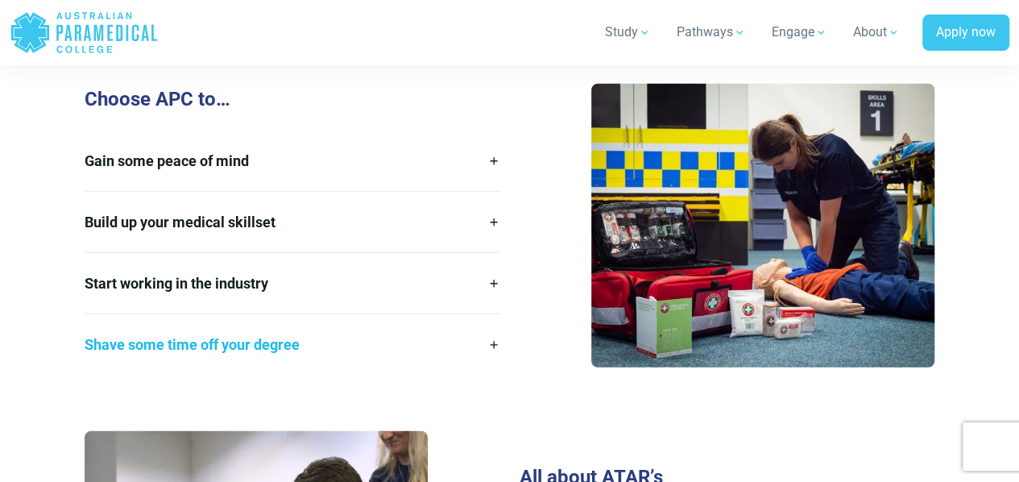
click at [362, 330] on link "Shave some time off your degree" at bounding box center [292, 344] width 415 height 60
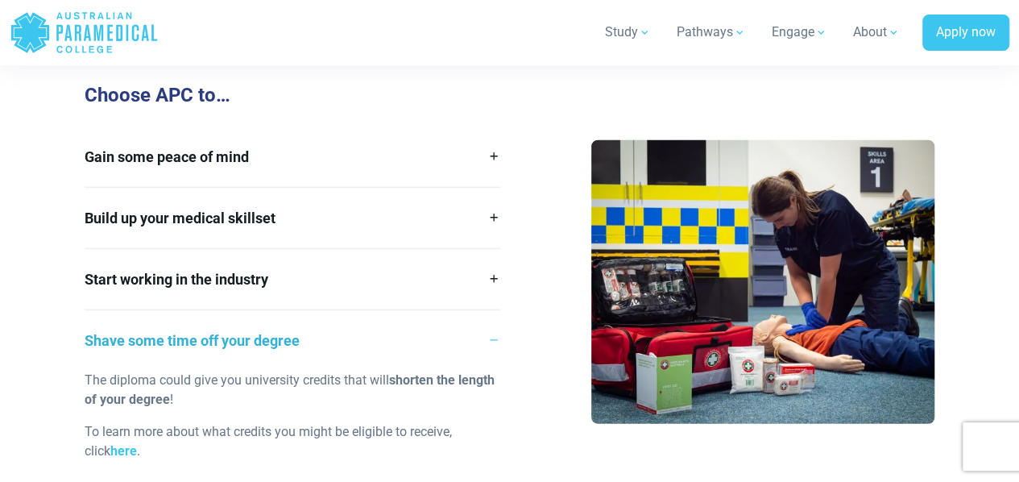
click at [364, 326] on link "Shave some time off your degree" at bounding box center [292, 340] width 415 height 60
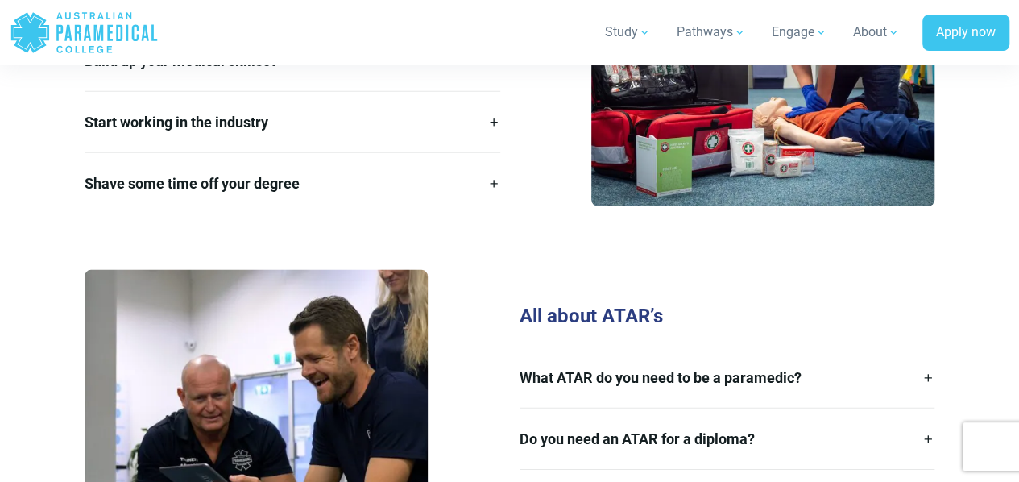
scroll to position [2336, 0]
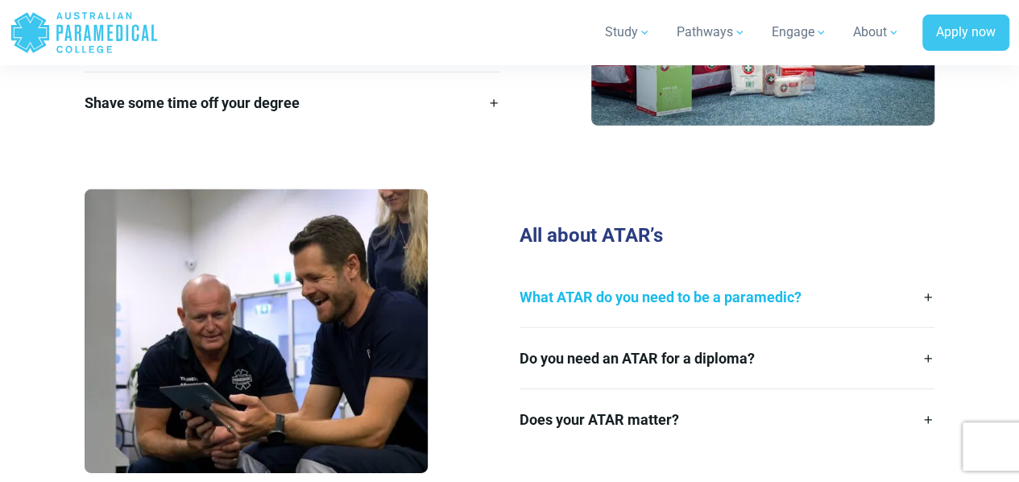
click at [551, 300] on link "What ATAR do you need to be a paramedic?" at bounding box center [727, 297] width 415 height 60
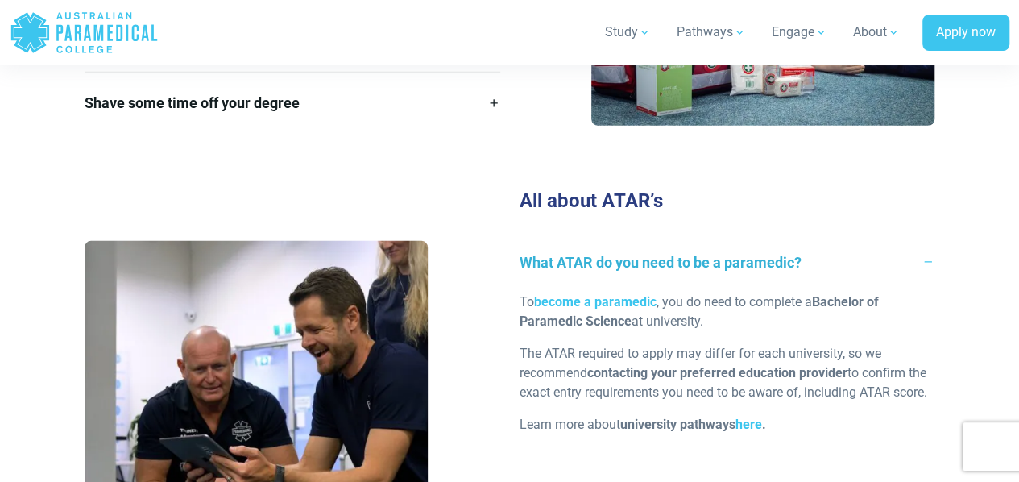
scroll to position [2416, 0]
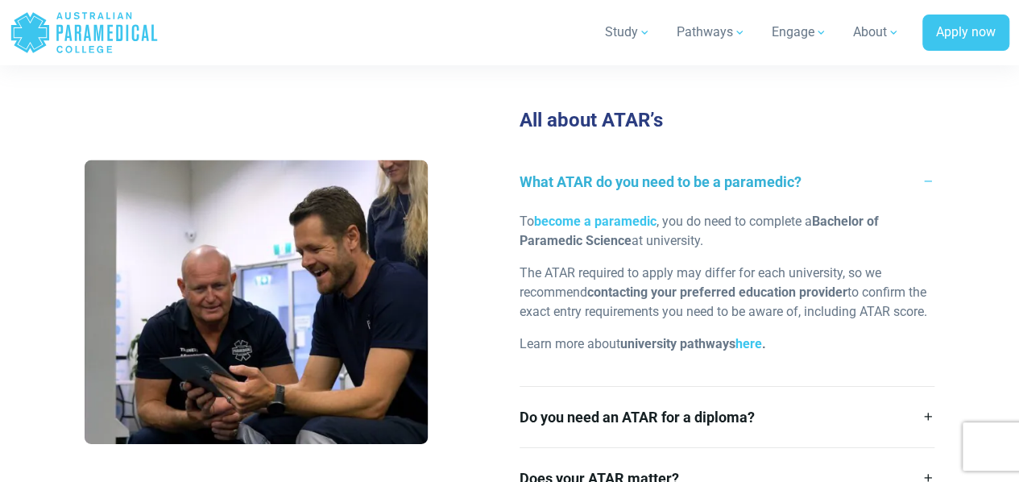
click at [749, 174] on link "What ATAR do you need to be a paramedic?" at bounding box center [727, 181] width 415 height 60
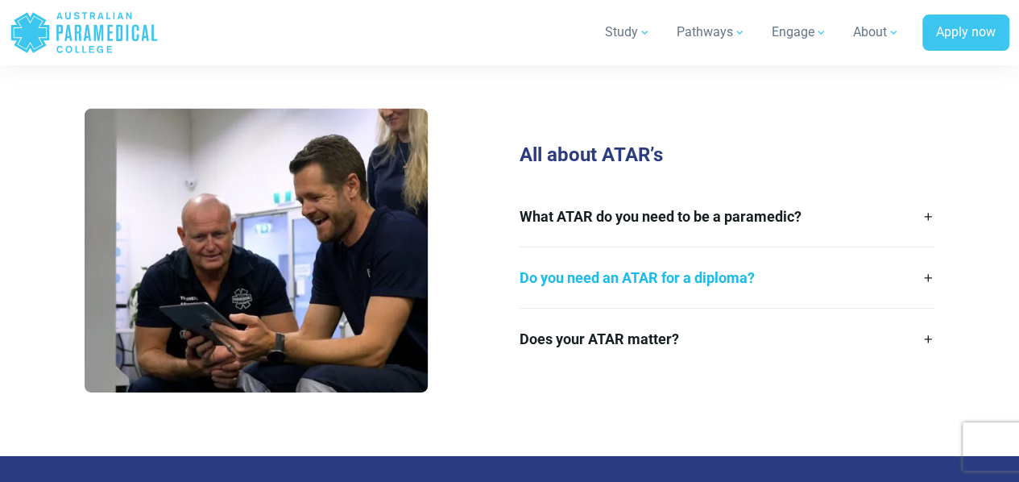
click at [699, 258] on link "Do you need an ATAR for a diploma?" at bounding box center [727, 277] width 415 height 60
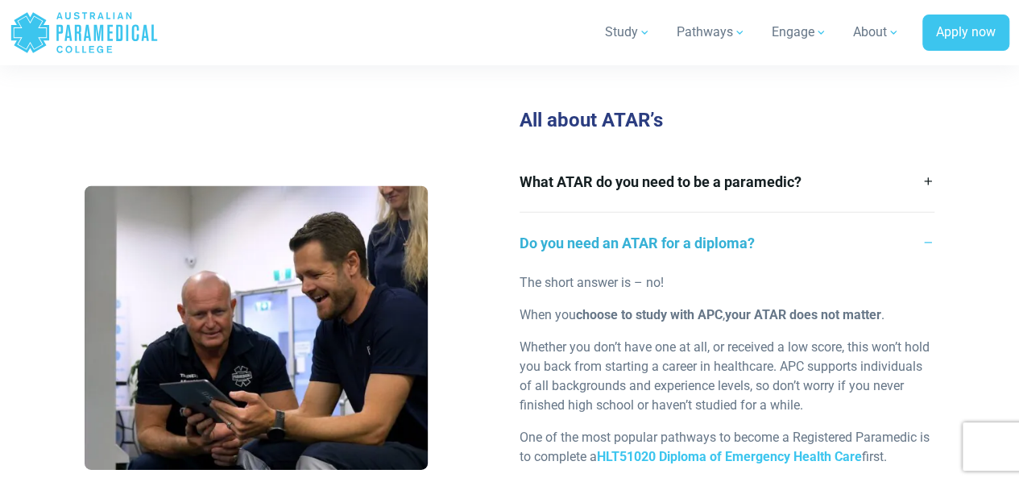
click at [685, 230] on link "Do you need an ATAR for a diploma?" at bounding box center [727, 243] width 415 height 60
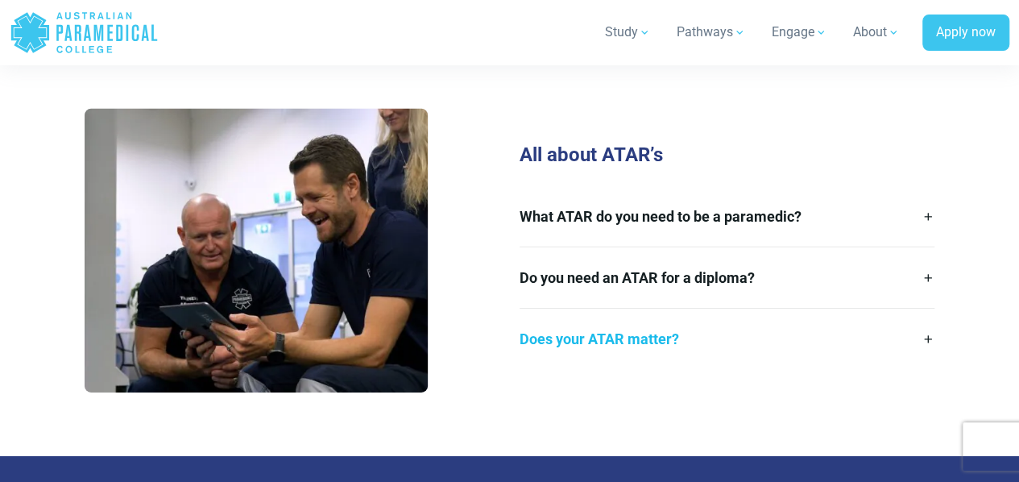
click at [643, 325] on link "Does your ATAR matter?" at bounding box center [727, 338] width 415 height 60
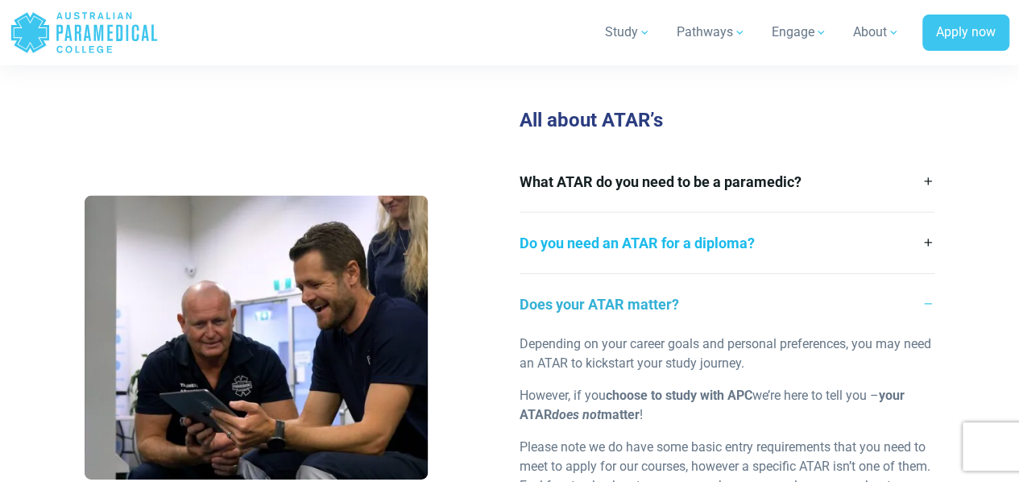
click at [652, 299] on link "Does your ATAR matter?" at bounding box center [727, 304] width 415 height 60
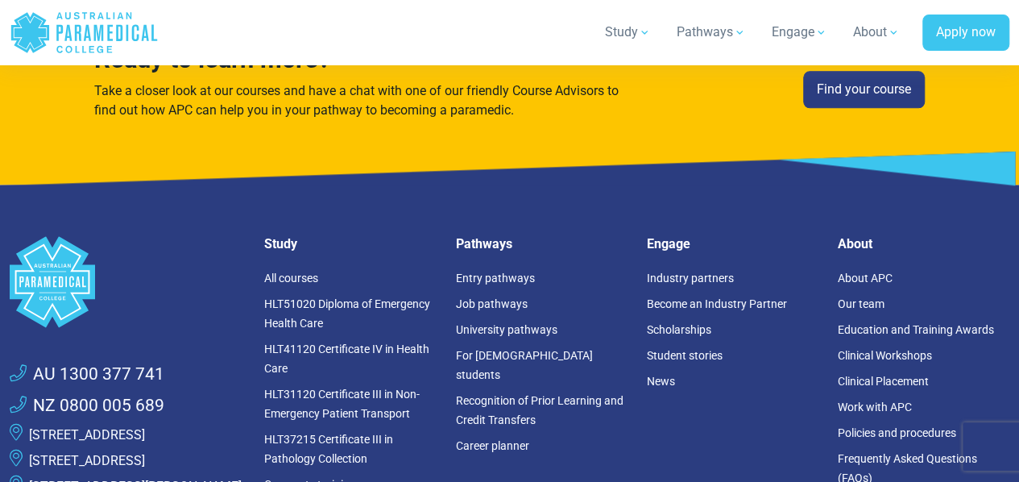
scroll to position [4027, 0]
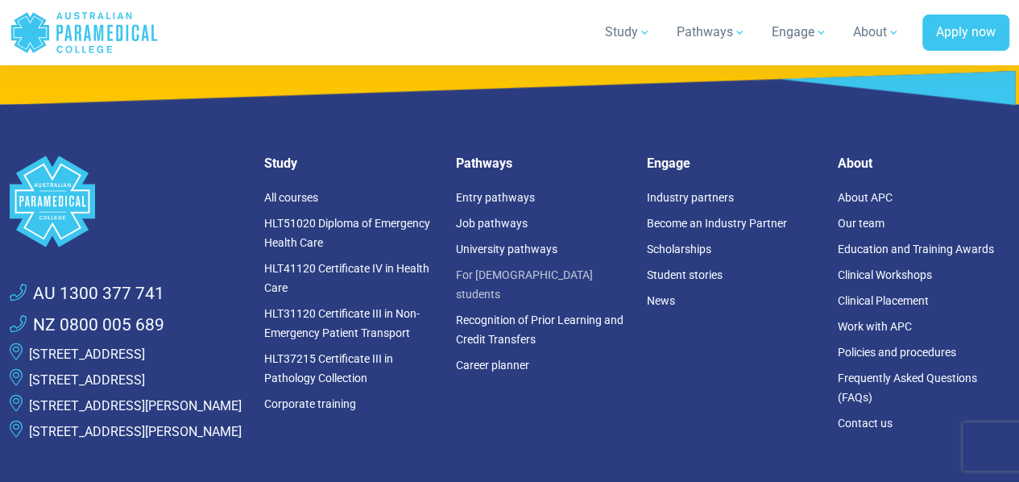
click at [479, 271] on link "For [DEMOGRAPHIC_DATA] students" at bounding box center [523, 284] width 137 height 32
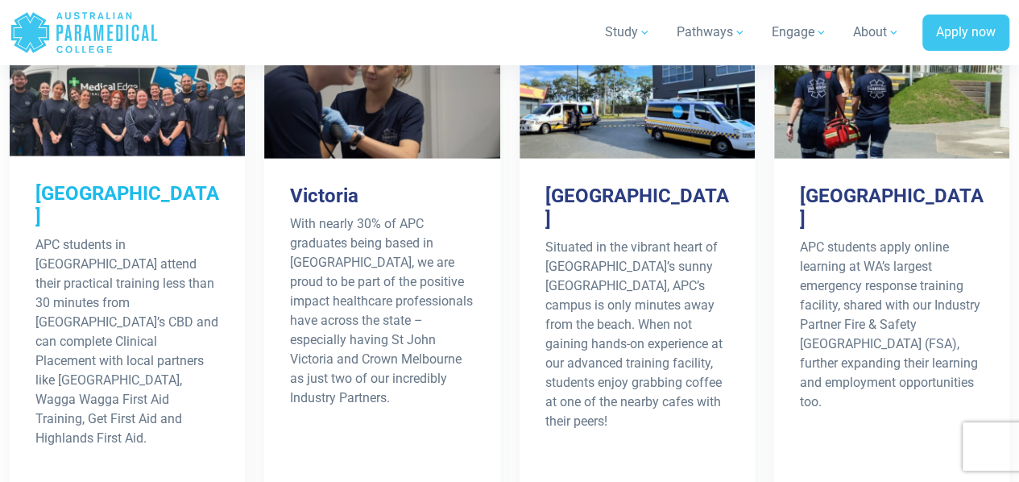
scroll to position [2336, 0]
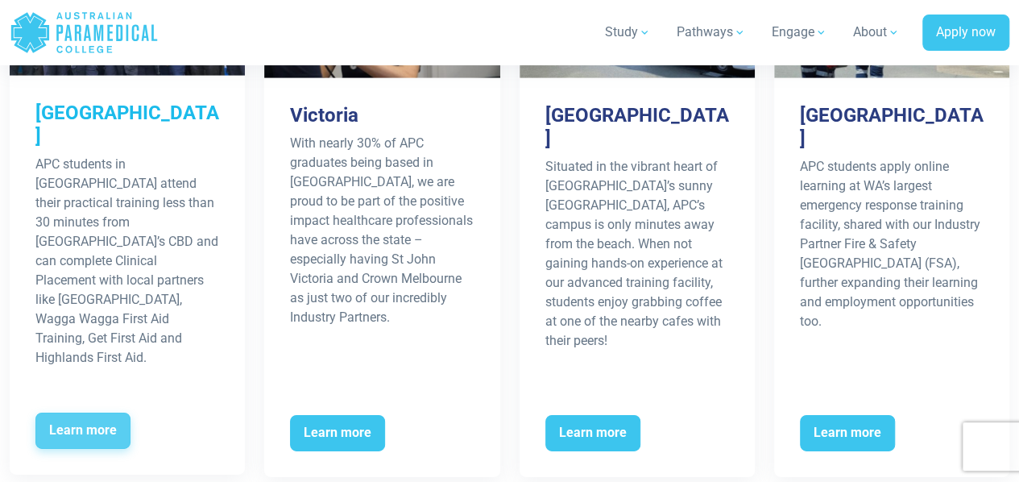
click at [85, 412] on span "Learn more" at bounding box center [82, 430] width 95 height 37
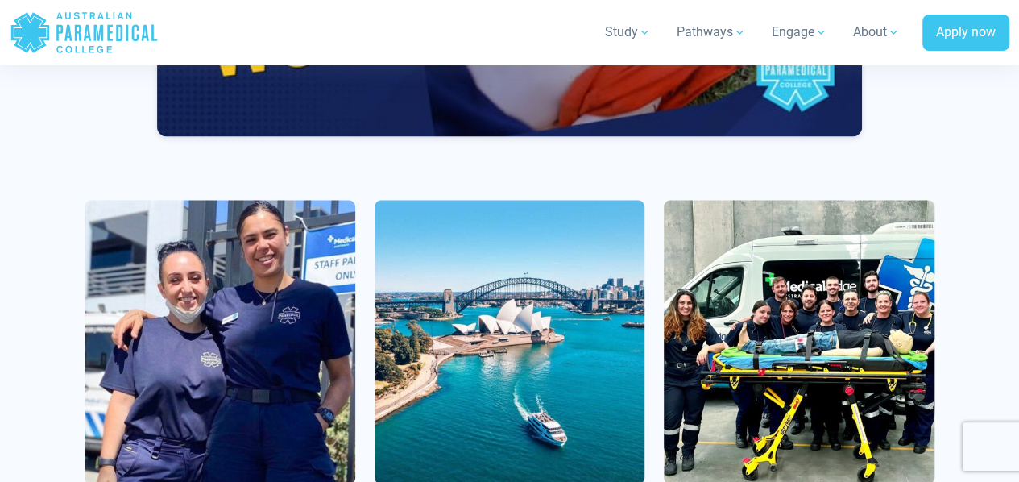
scroll to position [1611, 0]
